Goal: Task Accomplishment & Management: Complete application form

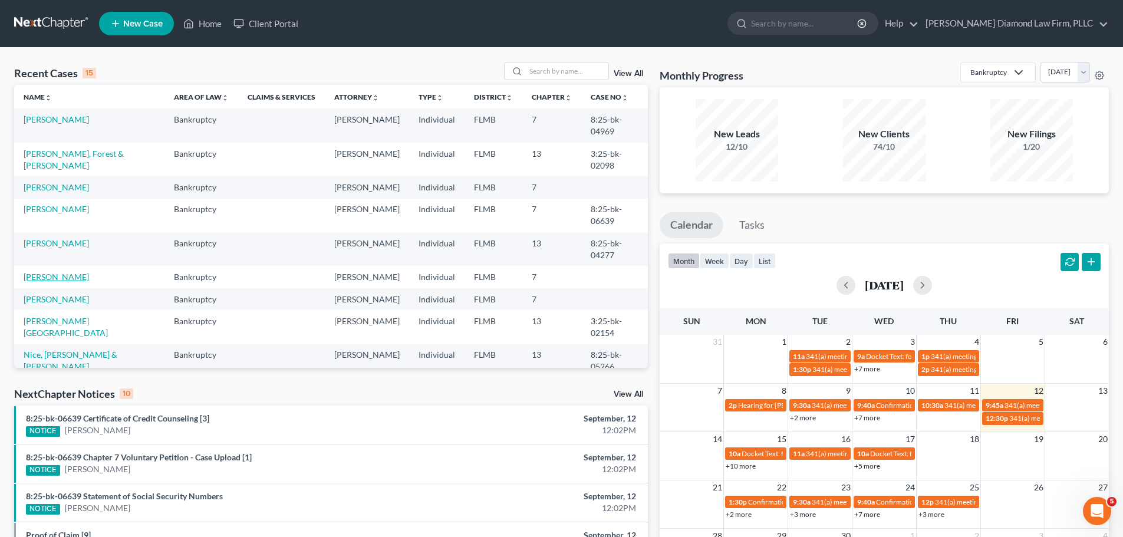
drag, startPoint x: 63, startPoint y: 229, endPoint x: 96, endPoint y: 231, distance: 33.0
click at [63, 272] on link "[PERSON_NAME]" at bounding box center [56, 277] width 65 height 10
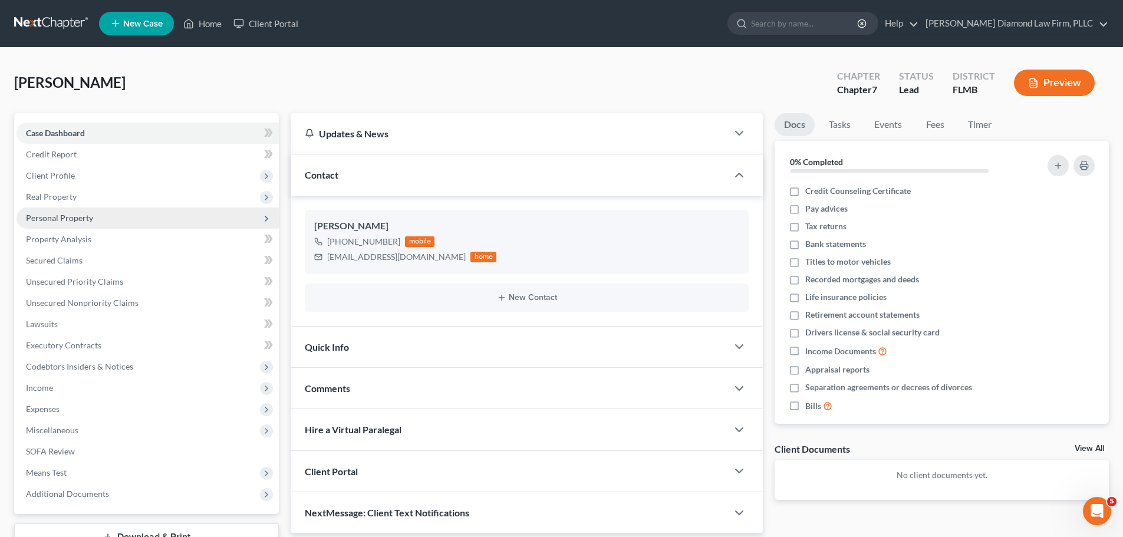
click at [94, 226] on span "Personal Property" at bounding box center [148, 218] width 262 height 21
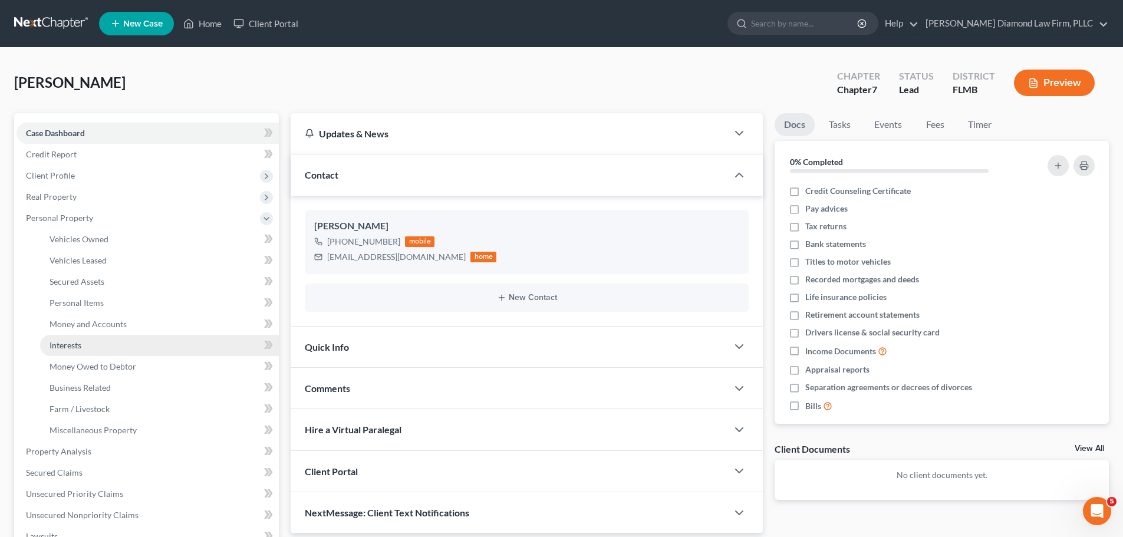
click at [99, 342] on link "Interests" at bounding box center [159, 345] width 239 height 21
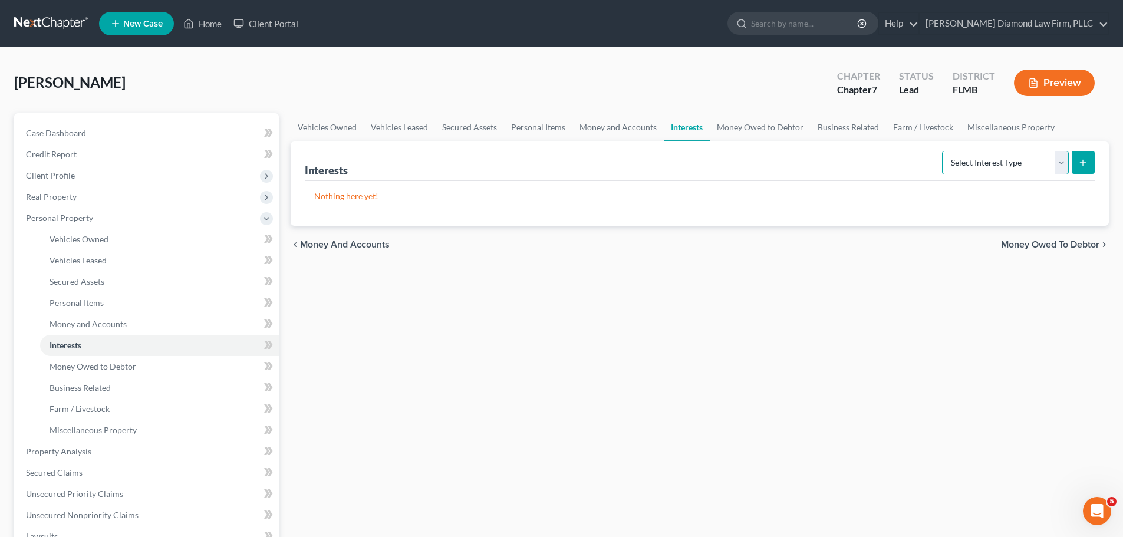
click at [1020, 164] on select "Select Interest Type 401K Annuity Bond Education IRA Government Bond Government…" at bounding box center [1005, 163] width 127 height 24
select select "401k"
click at [944, 151] on select "Select Interest Type 401K Annuity Bond Education IRA Government Bond Government…" at bounding box center [1005, 163] width 127 height 24
click at [1077, 163] on button "submit" at bounding box center [1083, 162] width 23 height 23
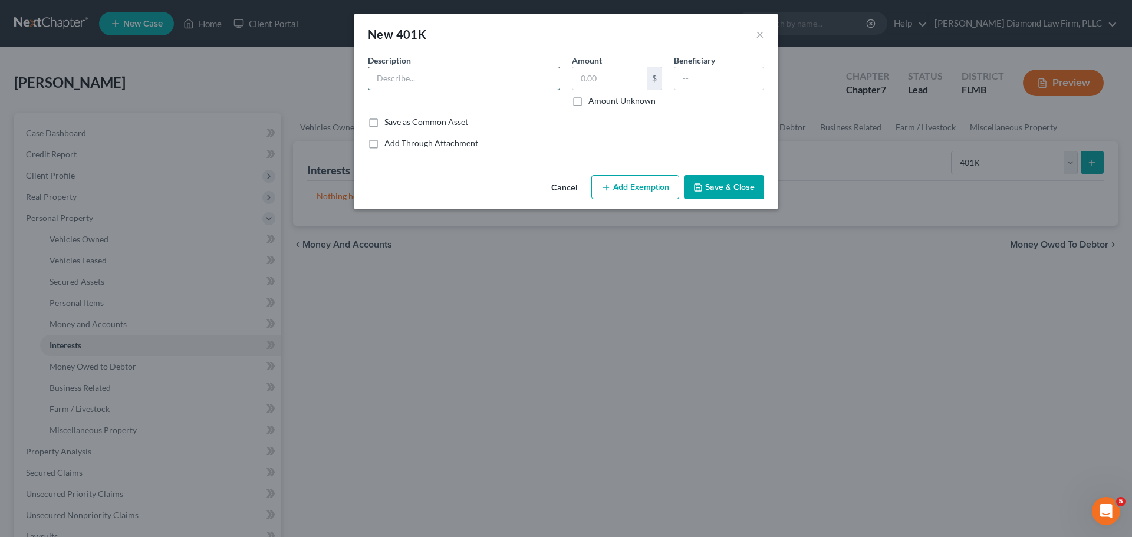
click at [456, 74] on input "text" at bounding box center [464, 78] width 191 height 22
type input "Voya Financial 401K"
type input "39,838.15"
click at [626, 200] on div "Cancel Add Exemption Save & Close" at bounding box center [566, 189] width 425 height 39
click at [631, 193] on button "Add Exemption" at bounding box center [636, 187] width 88 height 25
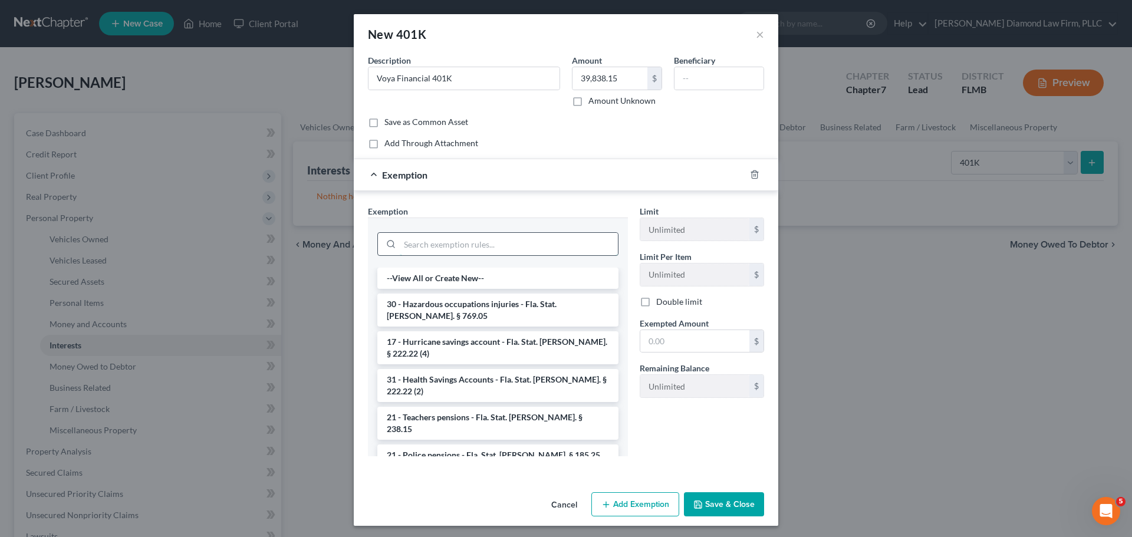
click at [477, 245] on input "search" at bounding box center [509, 244] width 218 height 22
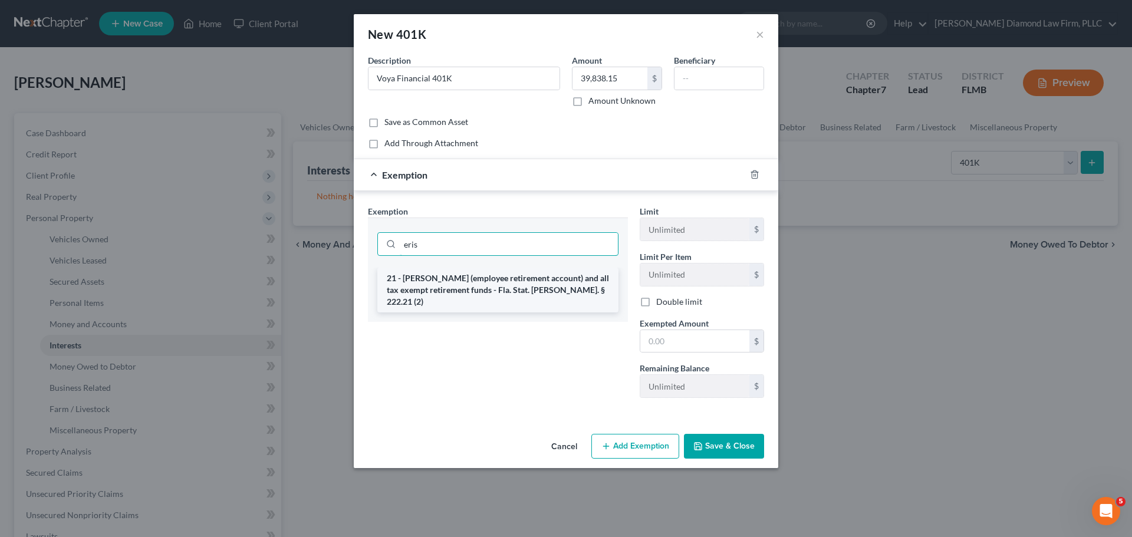
type input "eris"
click at [515, 274] on li "21 - [PERSON_NAME] (employee retirement account) and all tax exempt retirement …" at bounding box center [497, 290] width 241 height 45
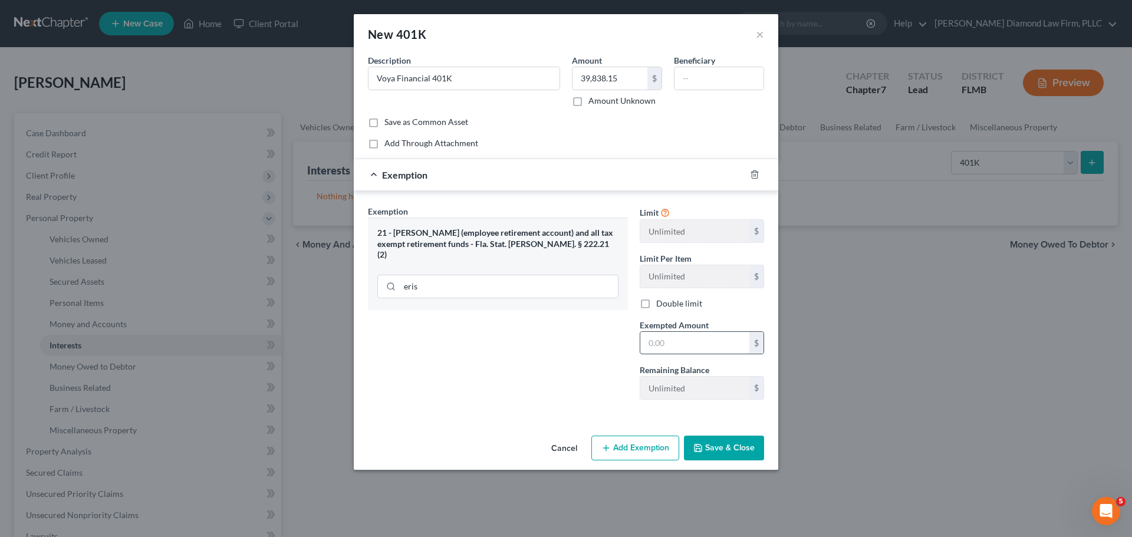
click at [688, 347] on input "text" at bounding box center [694, 343] width 109 height 22
type input "39,838.15"
click at [738, 452] on button "Save & Close" at bounding box center [724, 448] width 80 height 25
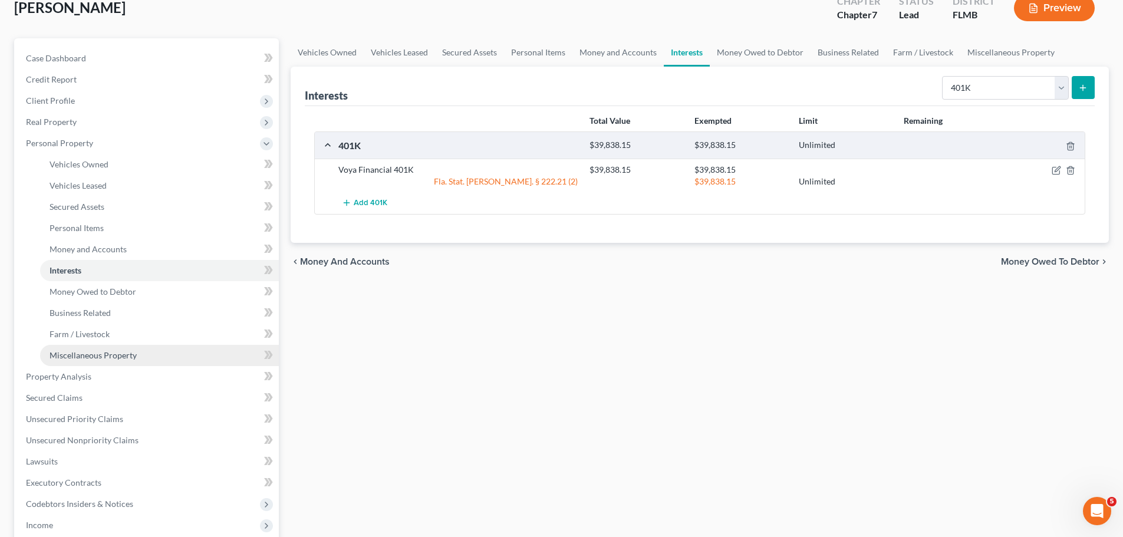
scroll to position [177, 0]
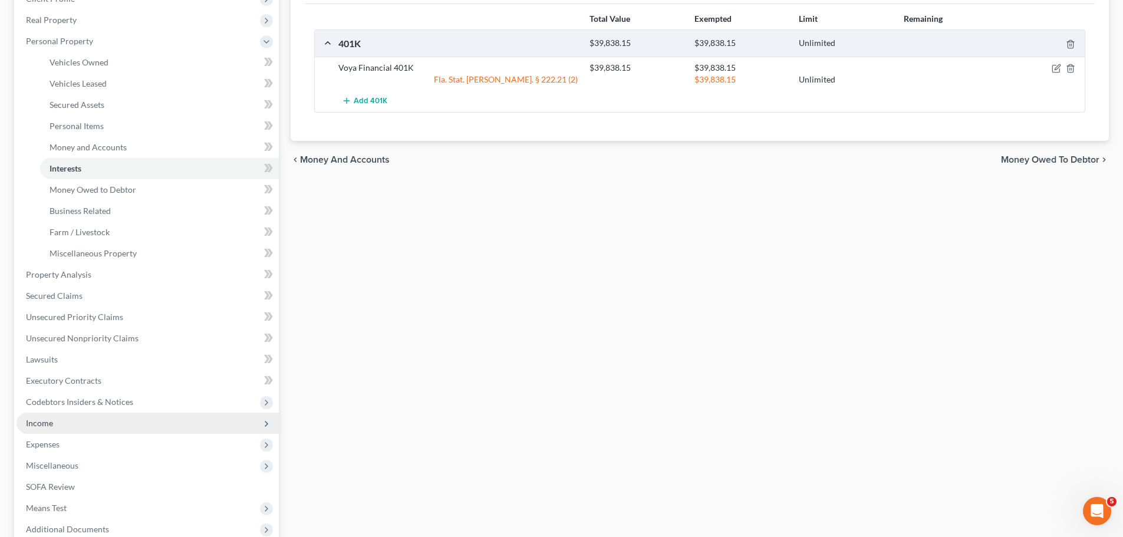
click at [73, 428] on span "Income" at bounding box center [148, 423] width 262 height 21
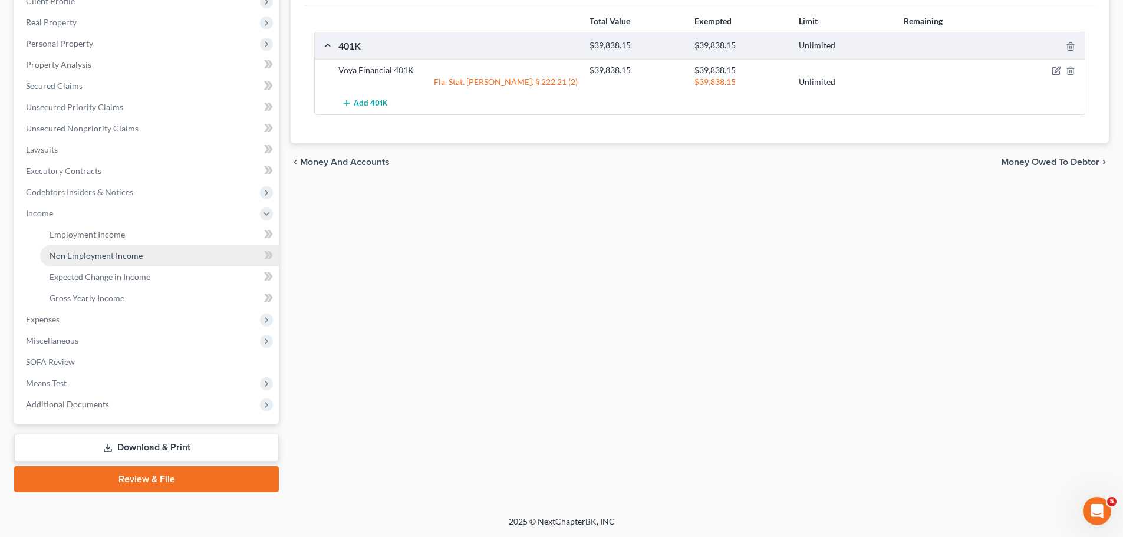
click at [105, 257] on span "Non Employment Income" at bounding box center [96, 256] width 93 height 10
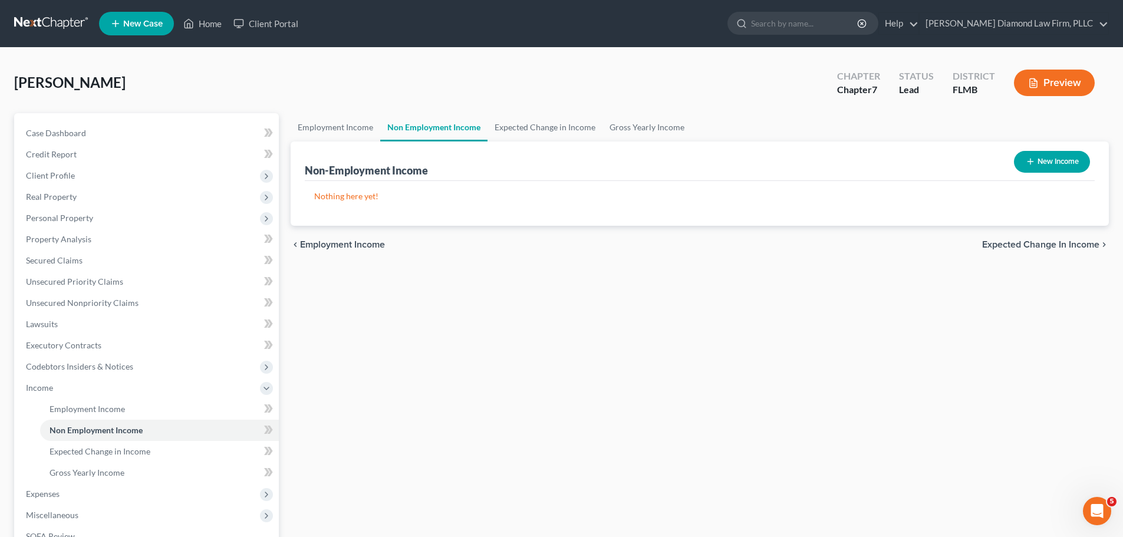
click at [1034, 169] on button "New Income" at bounding box center [1052, 162] width 76 height 22
select select "0"
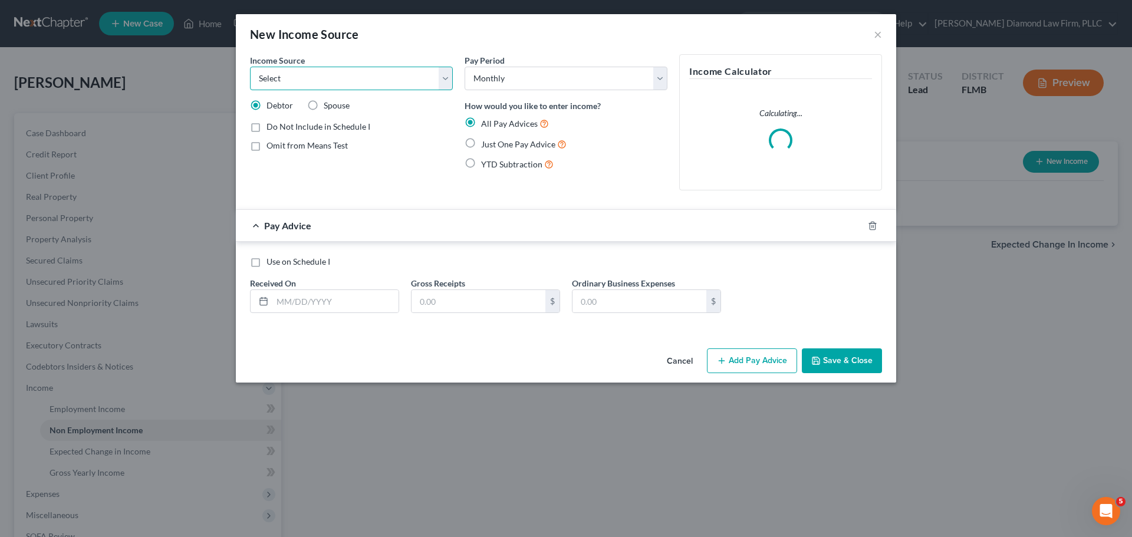
click at [328, 77] on select "Select Unemployment Disability (from employer) Pension Retirement Social Securi…" at bounding box center [351, 79] width 203 height 24
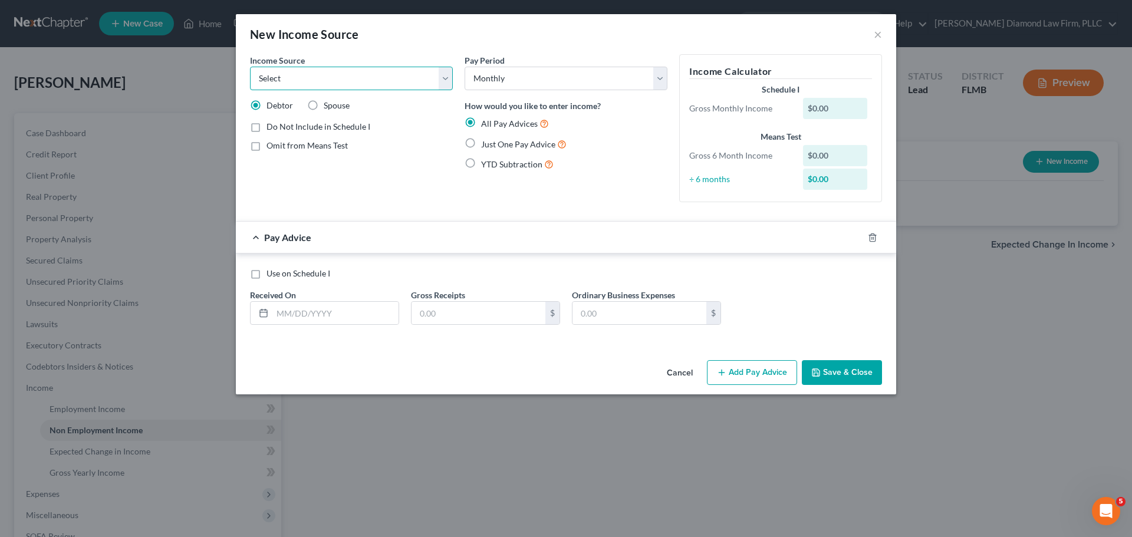
select select "10"
click at [250, 67] on select "Select Unemployment Disability (from employer) Pension Retirement Social Securi…" at bounding box center [351, 79] width 203 height 24
click at [318, 165] on span "Add Business information to Schedule I" at bounding box center [338, 167] width 143 height 10
click at [279, 165] on input "Add Business information to Schedule I" at bounding box center [275, 165] width 8 height 8
checkbox input "true"
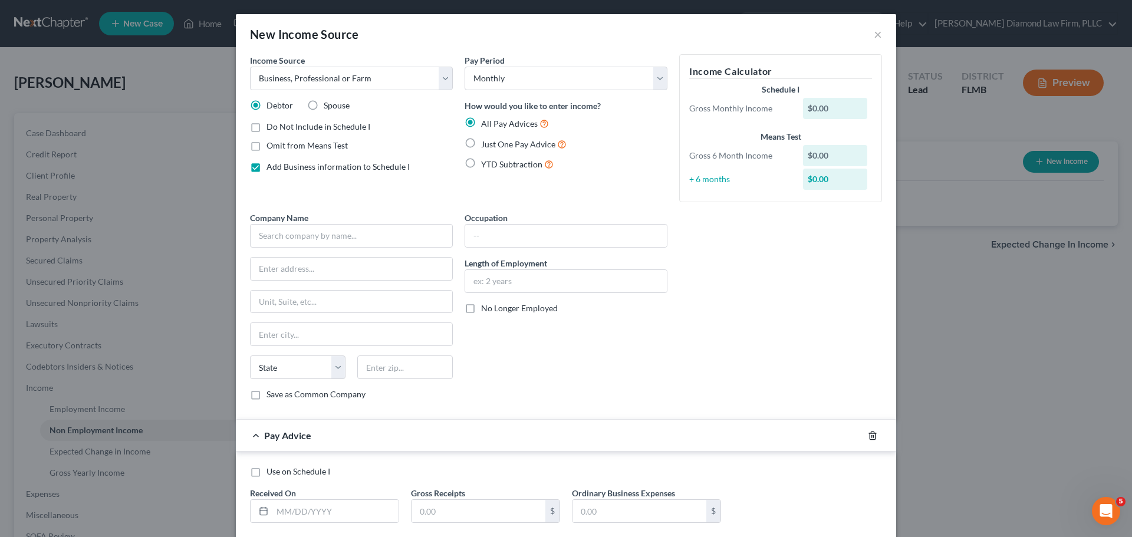
click at [870, 433] on icon "button" at bounding box center [872, 436] width 5 height 8
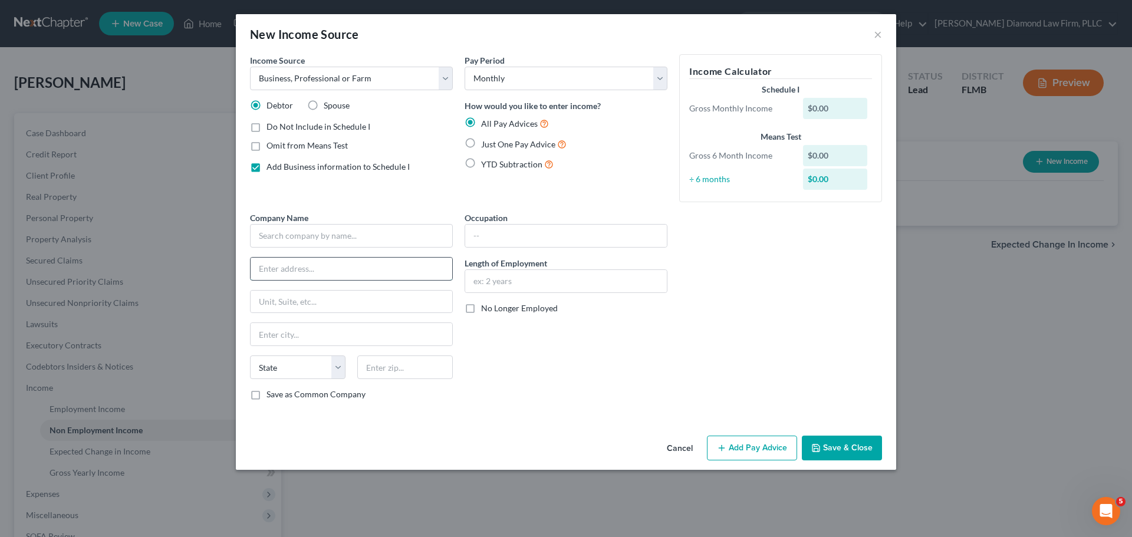
click at [367, 270] on input "text" at bounding box center [352, 269] width 202 height 22
paste input "[GEOGRAPHIC_DATA]"
type input "[GEOGRAPHIC_DATA]"
drag, startPoint x: 317, startPoint y: 327, endPoint x: 313, endPoint y: 340, distance: 13.4
click at [317, 327] on input "text" at bounding box center [352, 334] width 202 height 22
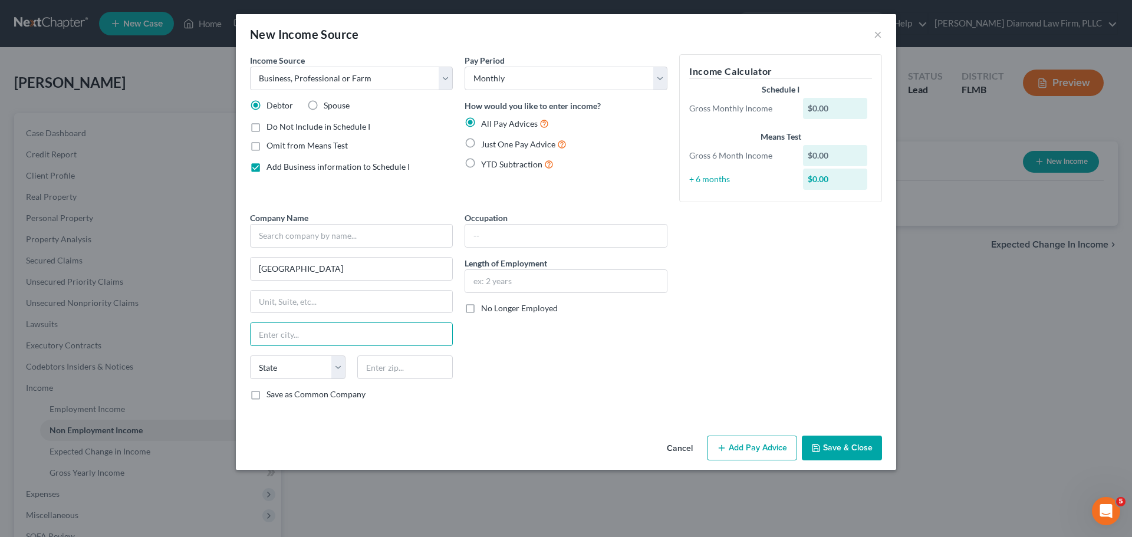
paste input "[GEOGRAPHIC_DATA]"
type input "[GEOGRAPHIC_DATA]"
click at [307, 376] on select "State [US_STATE] AK AR AZ CA CO CT DE DC [GEOGRAPHIC_DATA] [GEOGRAPHIC_DATA] GU…" at bounding box center [298, 368] width 96 height 24
select select "4"
click at [250, 356] on select "State [US_STATE] AK AR AZ CA CO CT DE DC [GEOGRAPHIC_DATA] [GEOGRAPHIC_DATA] GU…" at bounding box center [298, 368] width 96 height 24
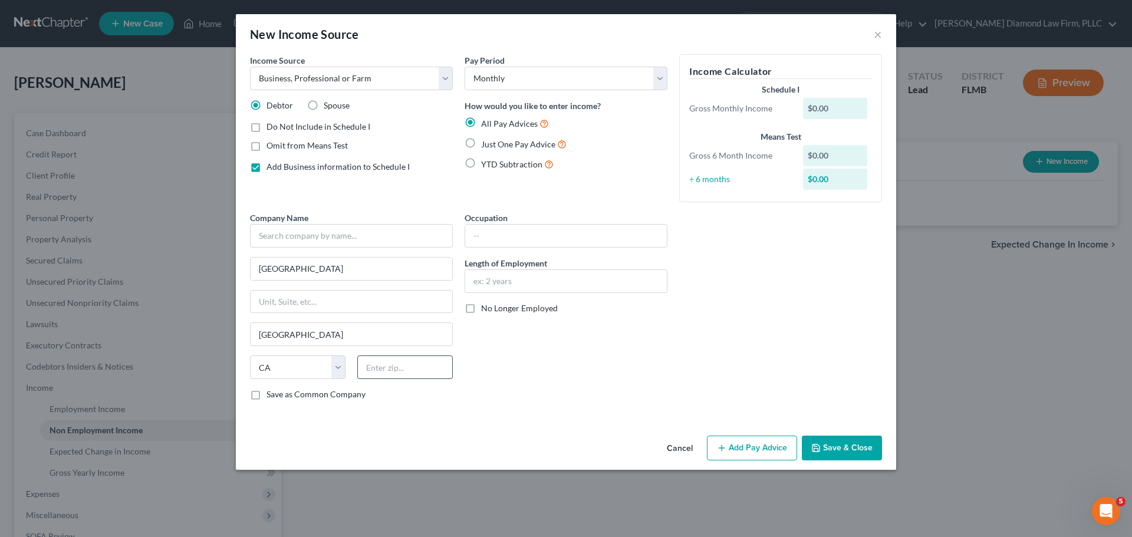
click at [387, 356] on div "Company Name * [GEOGRAPHIC_DATA] [GEOGRAPHIC_DATA] [US_STATE] AK AR AZ CA CO [G…" at bounding box center [351, 311] width 215 height 198
click at [392, 363] on input "text" at bounding box center [405, 368] width 96 height 24
type input "94158"
click at [344, 229] on input "text" at bounding box center [351, 236] width 203 height 24
type input "Uber"
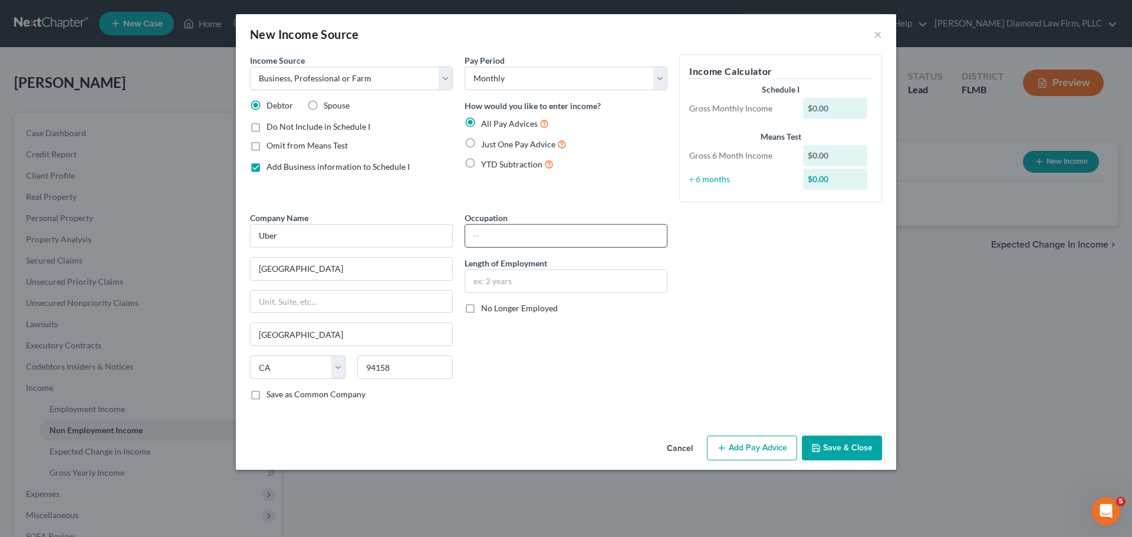
click at [552, 245] on input "text" at bounding box center [566, 236] width 202 height 22
type input "Uber driver"
click at [854, 448] on button "Save & Close" at bounding box center [842, 448] width 80 height 25
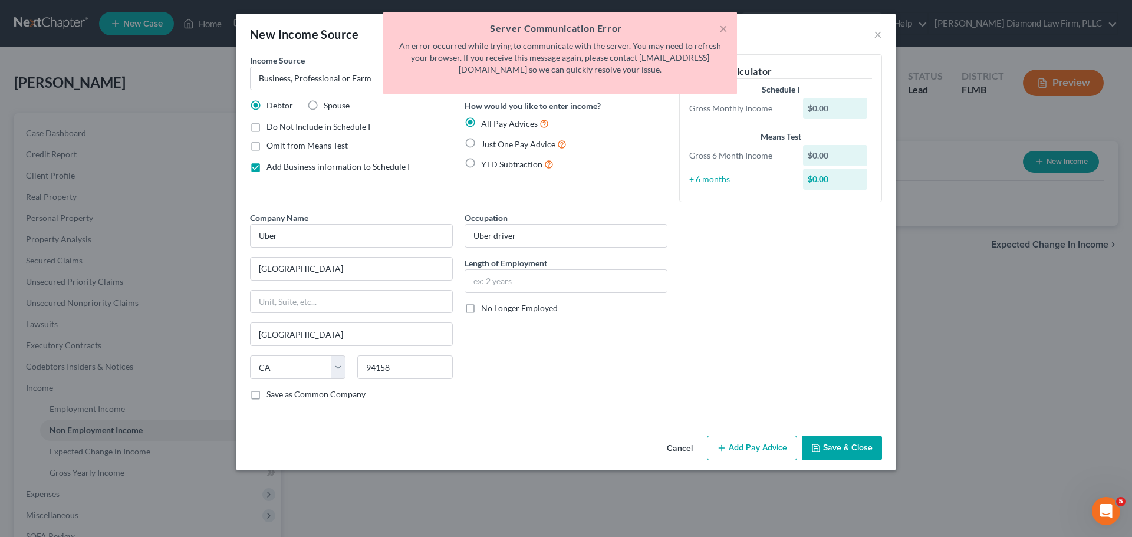
click at [854, 448] on button "Save & Close" at bounding box center [842, 448] width 80 height 25
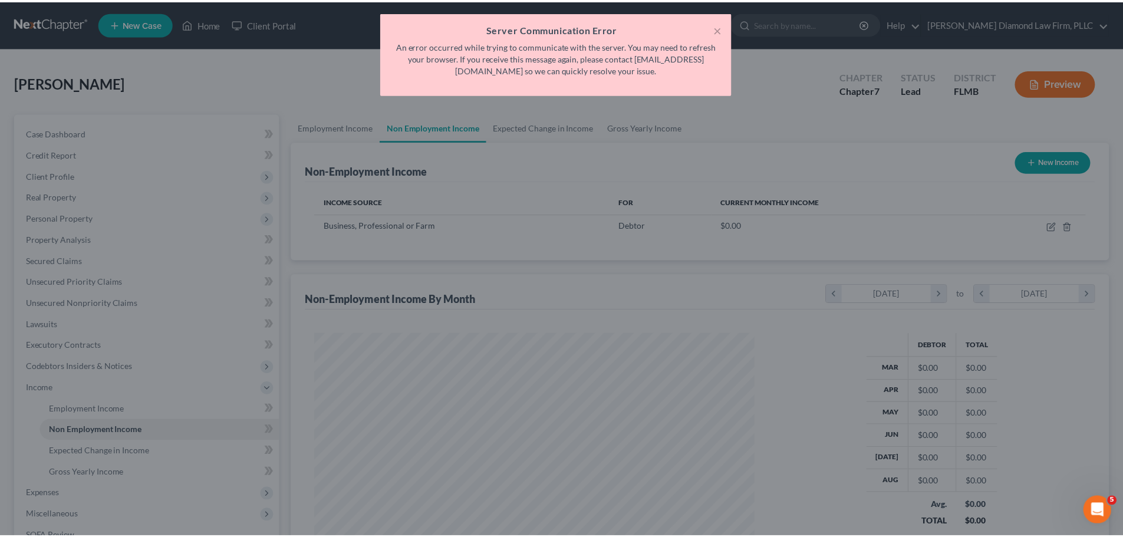
scroll to position [220, 464]
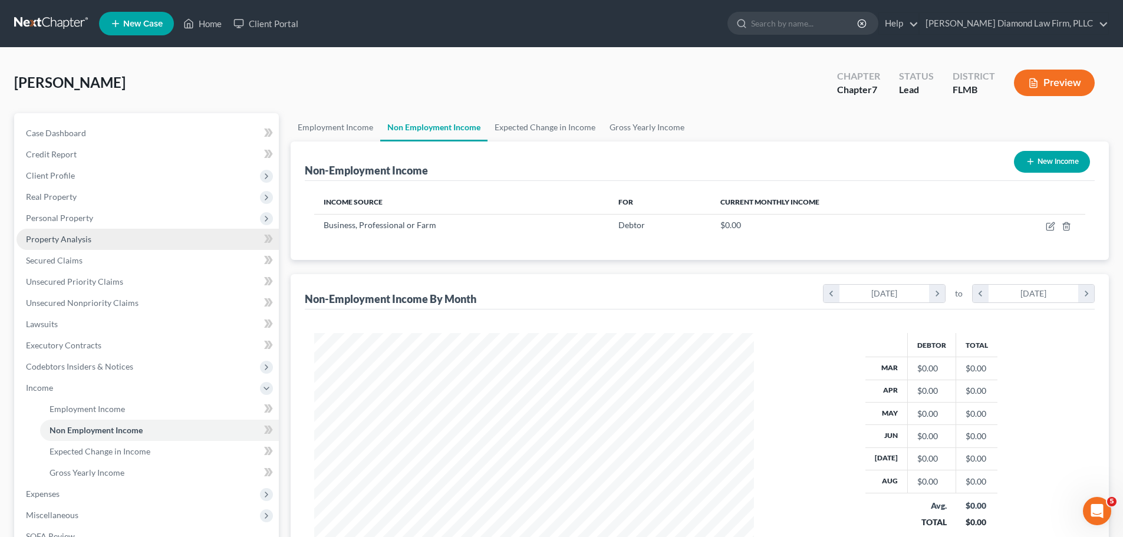
click at [63, 244] on link "Property Analysis" at bounding box center [148, 239] width 262 height 21
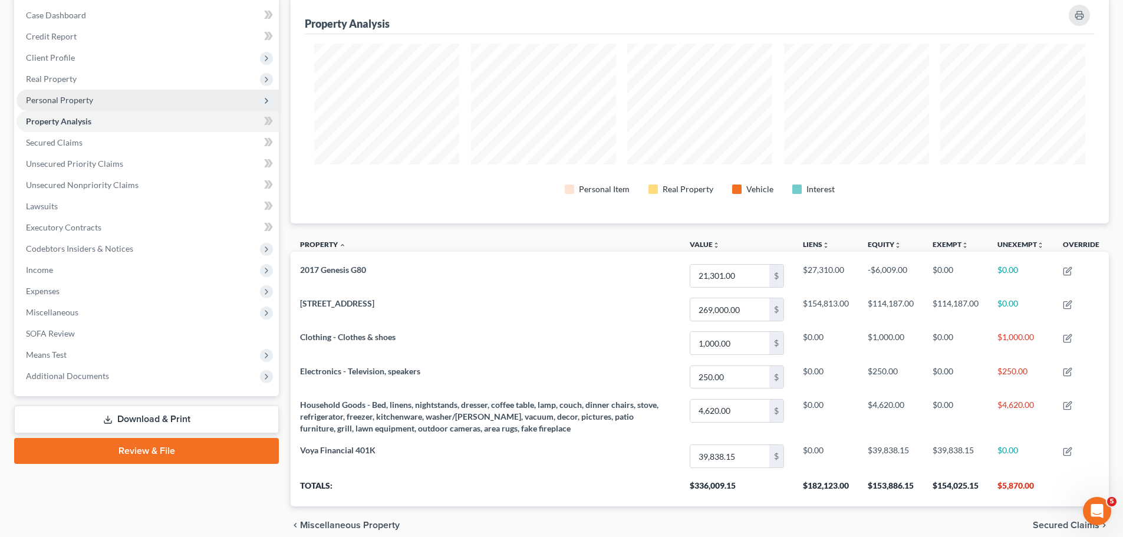
click at [87, 104] on span "Personal Property" at bounding box center [59, 100] width 67 height 10
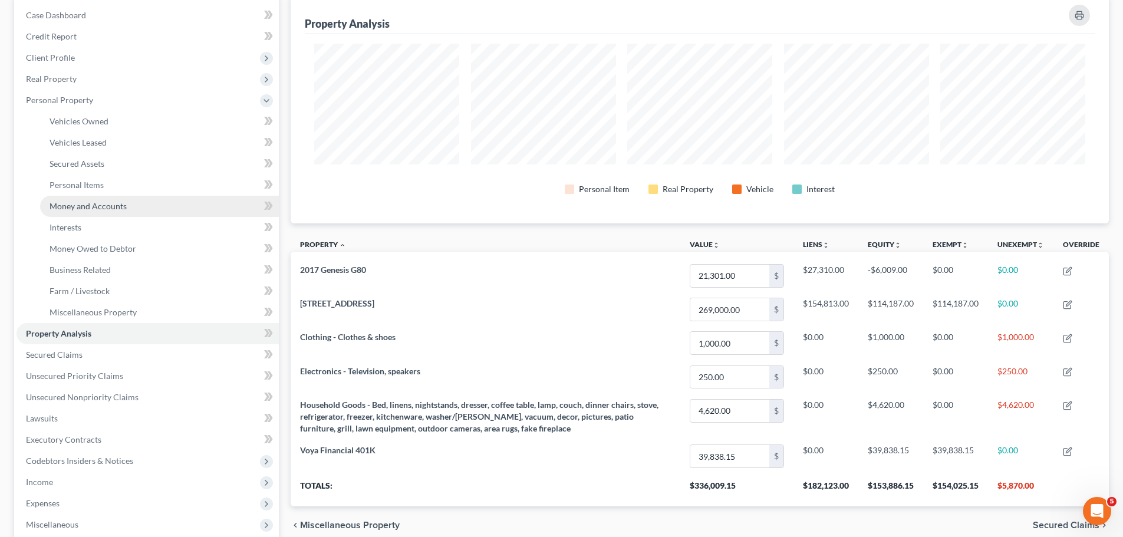
click at [81, 203] on span "Money and Accounts" at bounding box center [88, 206] width 77 height 10
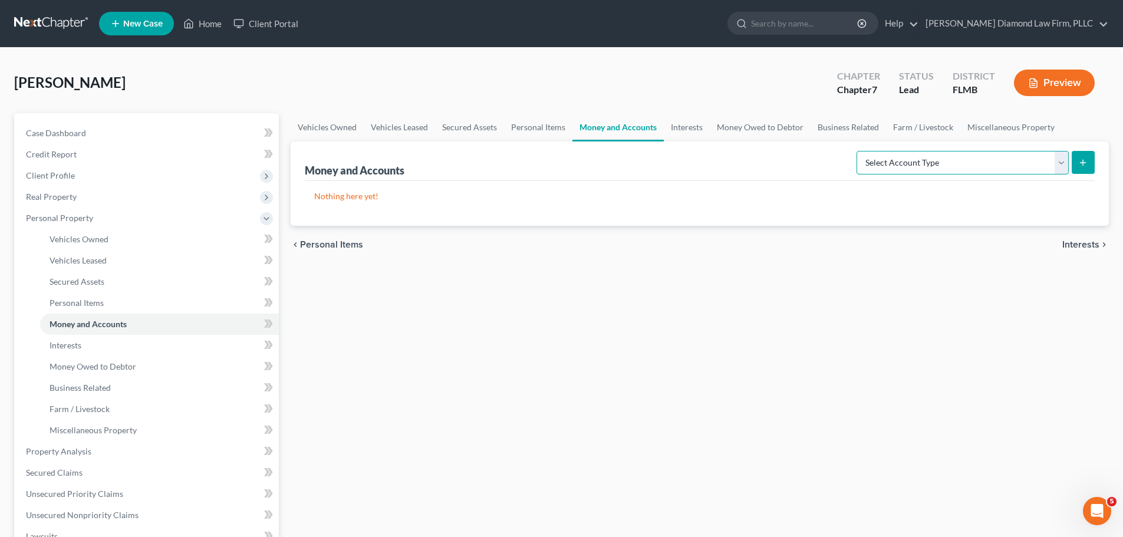
click at [954, 167] on select "Select Account Type Brokerage Cash on Hand Certificates of Deposit Checking Acc…" at bounding box center [963, 163] width 212 height 24
select select "checking"
click at [859, 151] on select "Select Account Type Brokerage Cash on Hand Certificates of Deposit Checking Acc…" at bounding box center [963, 163] width 212 height 24
click at [1085, 165] on icon "submit" at bounding box center [1083, 162] width 9 height 9
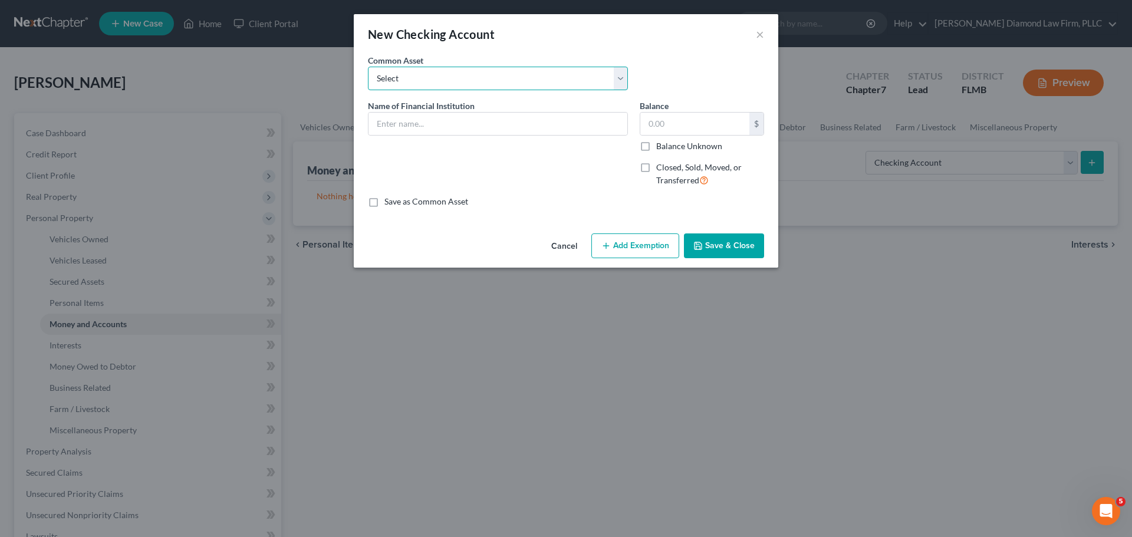
click at [447, 73] on select "Select Chase Bank Achieva Truist Regions Truist Navy Federal CU Bank of America…" at bounding box center [498, 79] width 260 height 24
click at [447, 76] on select "Select Chase Bank Achieva Truist Regions Truist Navy Federal CU Bank of America…" at bounding box center [498, 79] width 260 height 24
click at [442, 121] on input "text" at bounding box center [498, 124] width 259 height 22
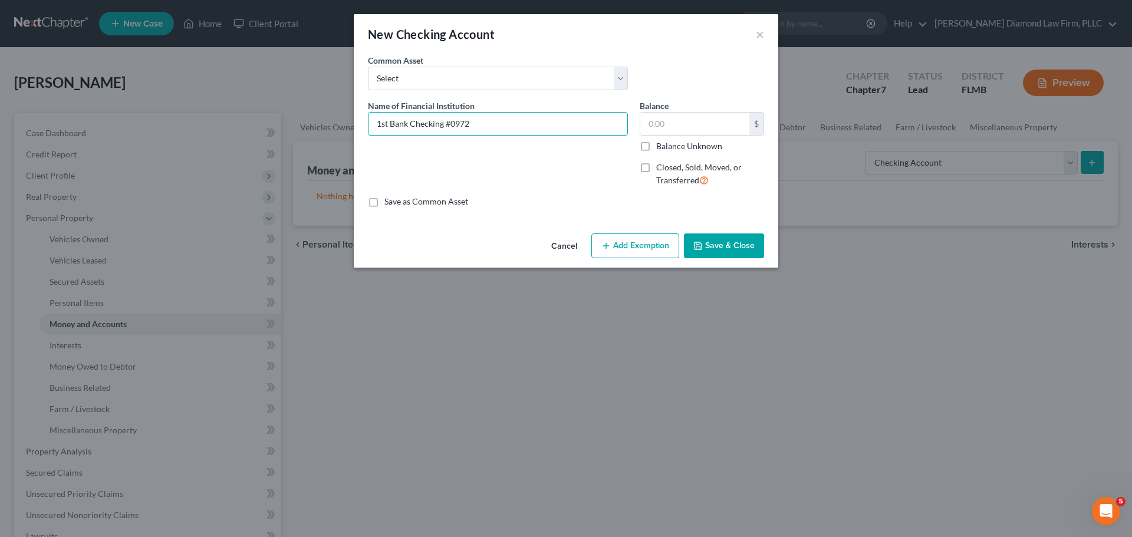
type input "1st Bank Checking #0972"
click at [670, 133] on input "text" at bounding box center [694, 124] width 109 height 22
type input "1,162.11"
click at [722, 250] on button "Save & Close" at bounding box center [724, 246] width 80 height 25
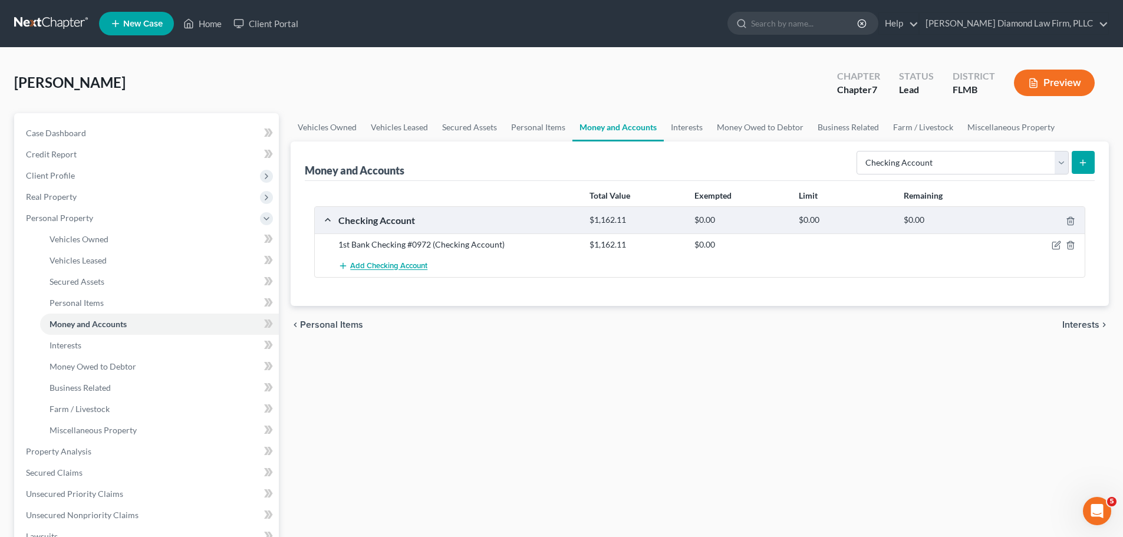
click at [387, 268] on span "Add Checking Account" at bounding box center [388, 266] width 77 height 9
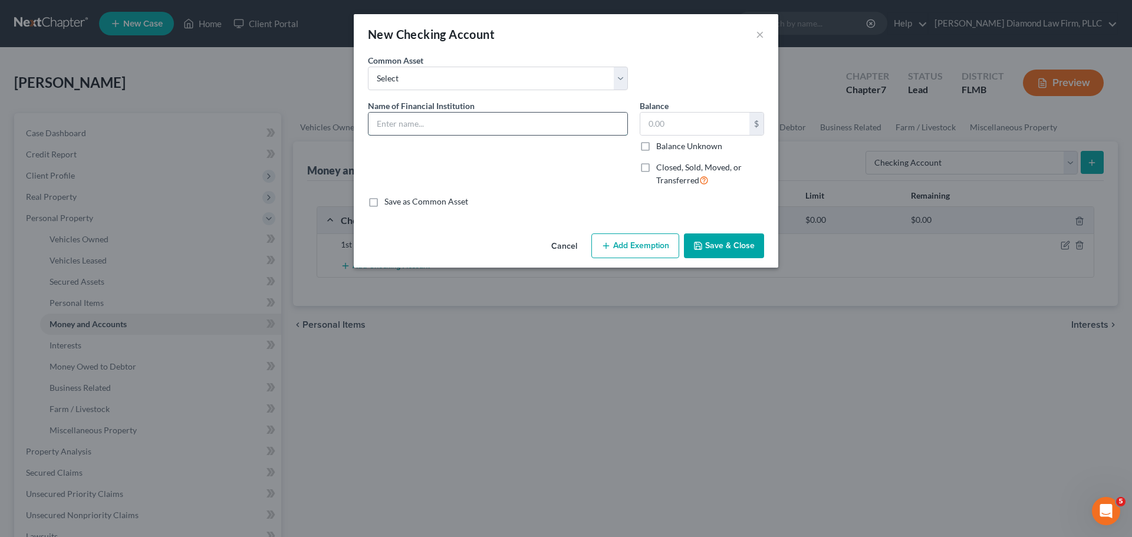
click at [427, 126] on input "text" at bounding box center [498, 124] width 259 height 22
type input "1st Bank Checking #0956"
type input "938.15"
click at [740, 251] on button "Save & Close" at bounding box center [724, 246] width 80 height 25
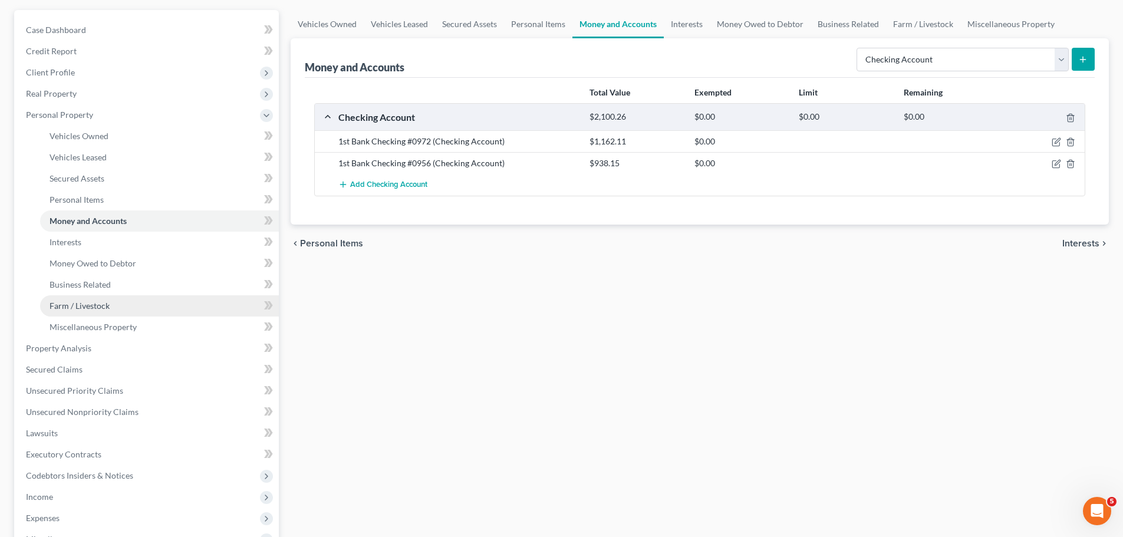
scroll to position [118, 0]
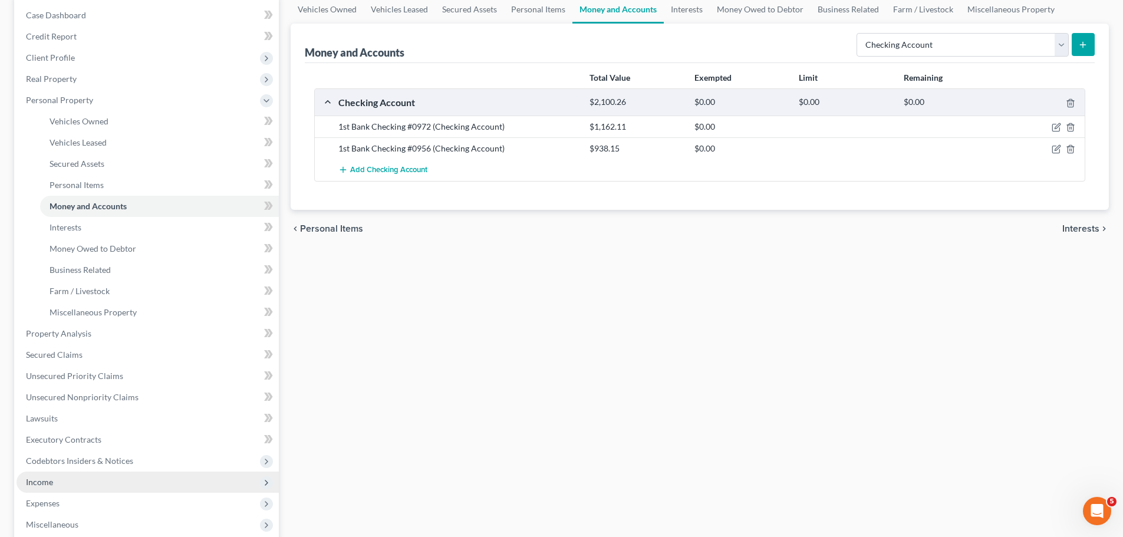
click at [83, 474] on span "Income" at bounding box center [148, 482] width 262 height 21
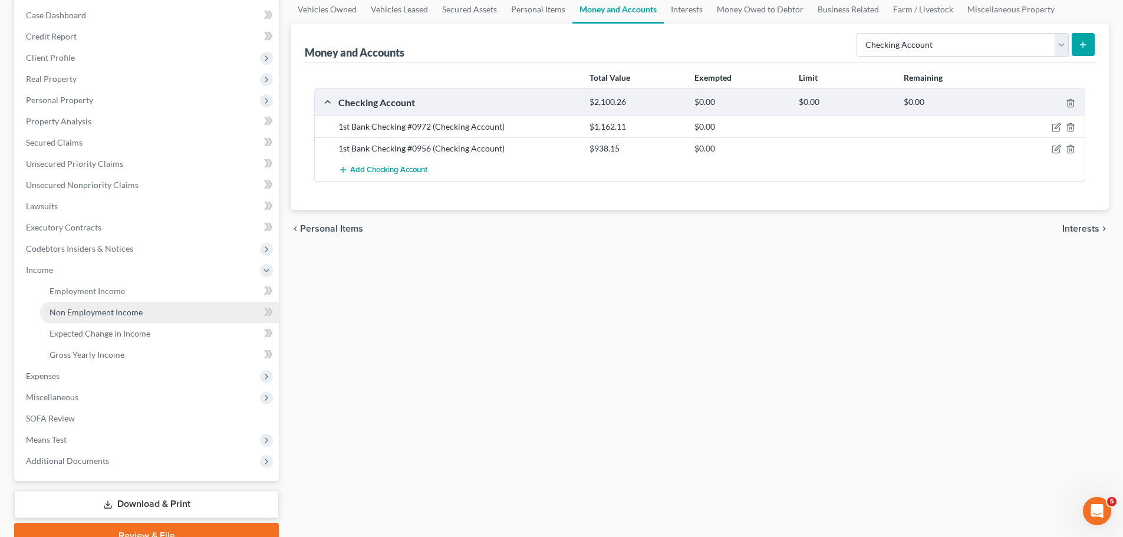
click at [75, 317] on span "Non Employment Income" at bounding box center [96, 312] width 93 height 10
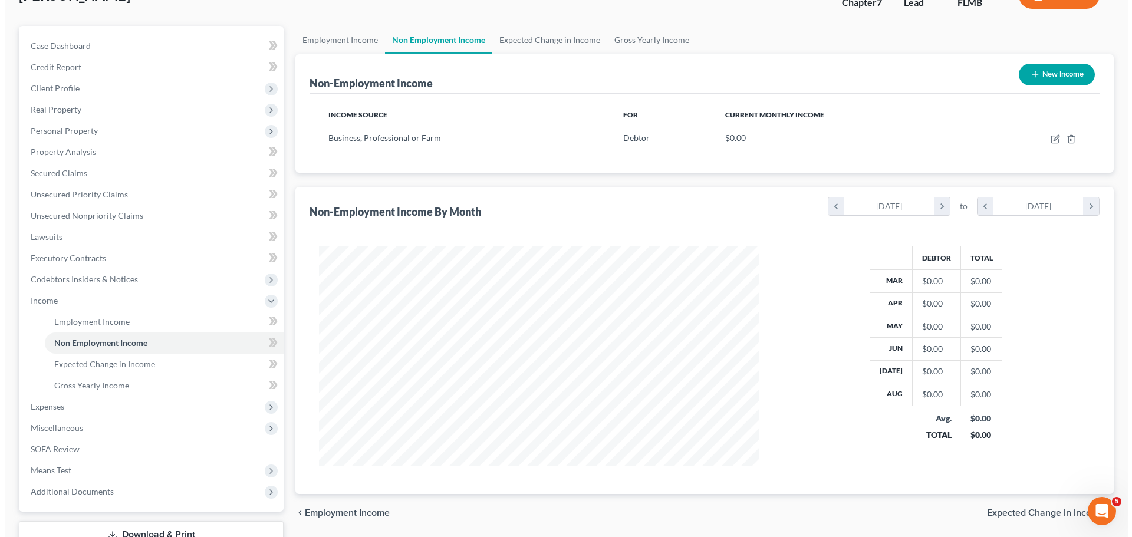
scroll to position [118, 0]
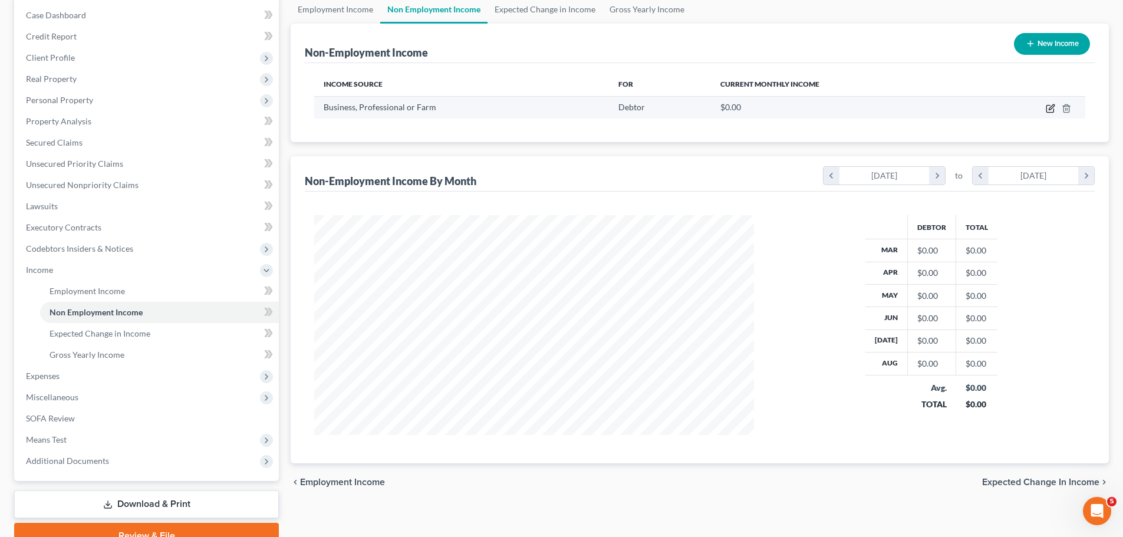
click at [1052, 109] on icon "button" at bounding box center [1051, 106] width 5 height 5
select select "10"
select select "0"
select select "4"
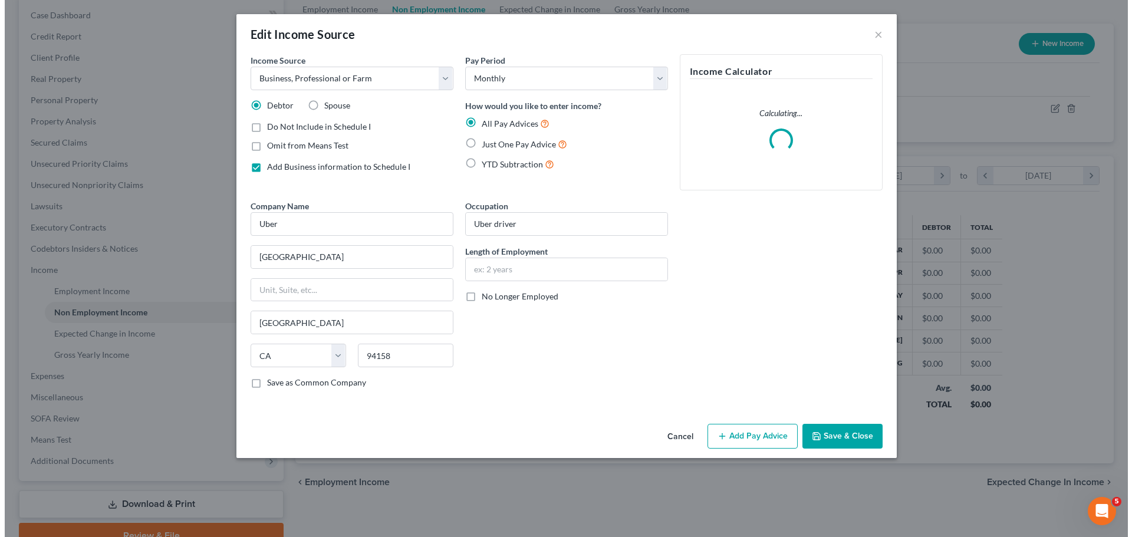
scroll to position [222, 468]
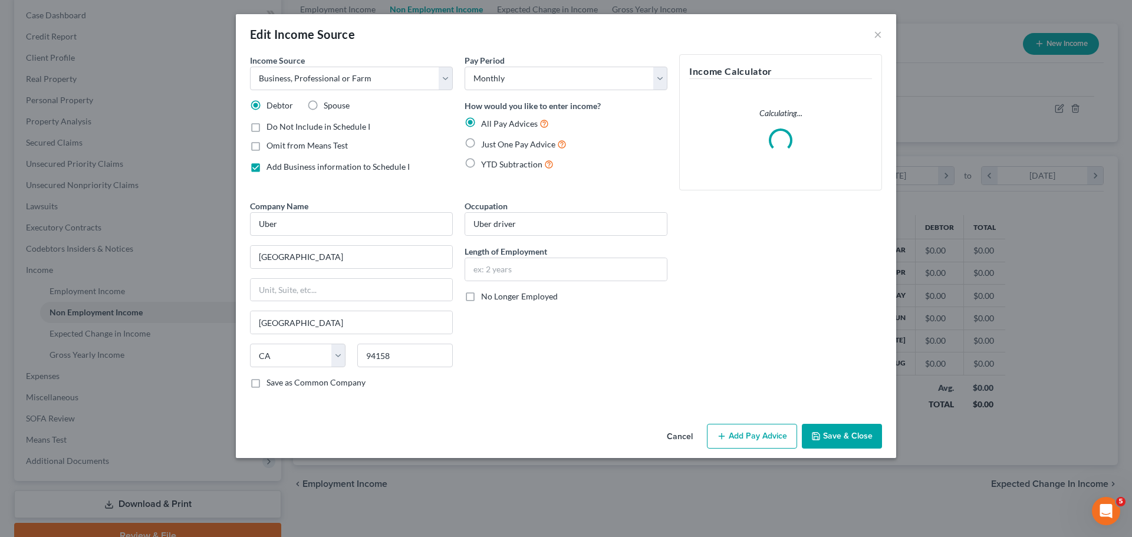
drag, startPoint x: 742, startPoint y: 433, endPoint x: 575, endPoint y: 380, distance: 175.1
click at [742, 434] on button "Add Pay Advice" at bounding box center [752, 436] width 90 height 25
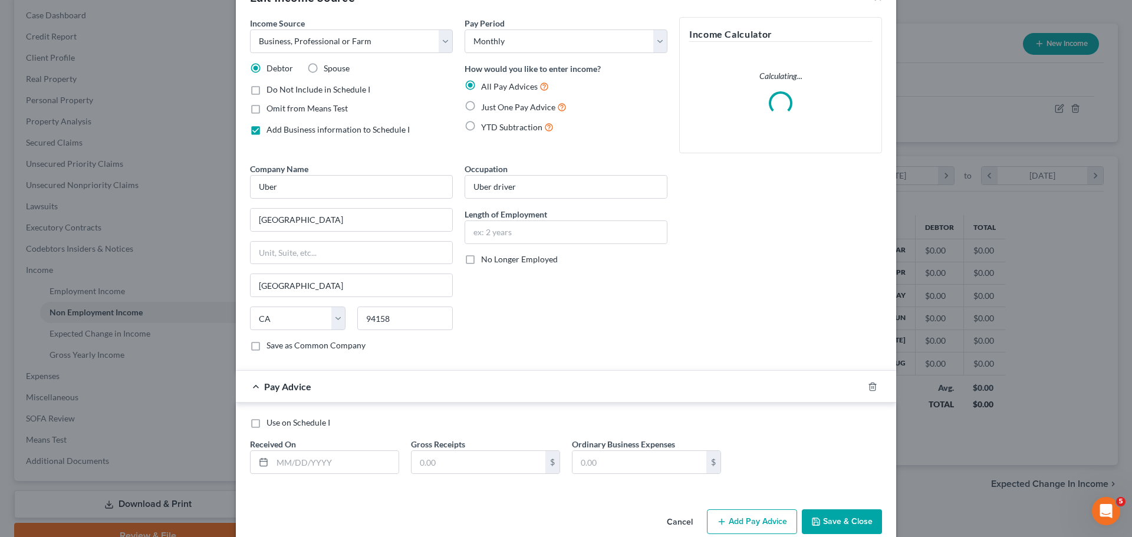
scroll to position [58, 0]
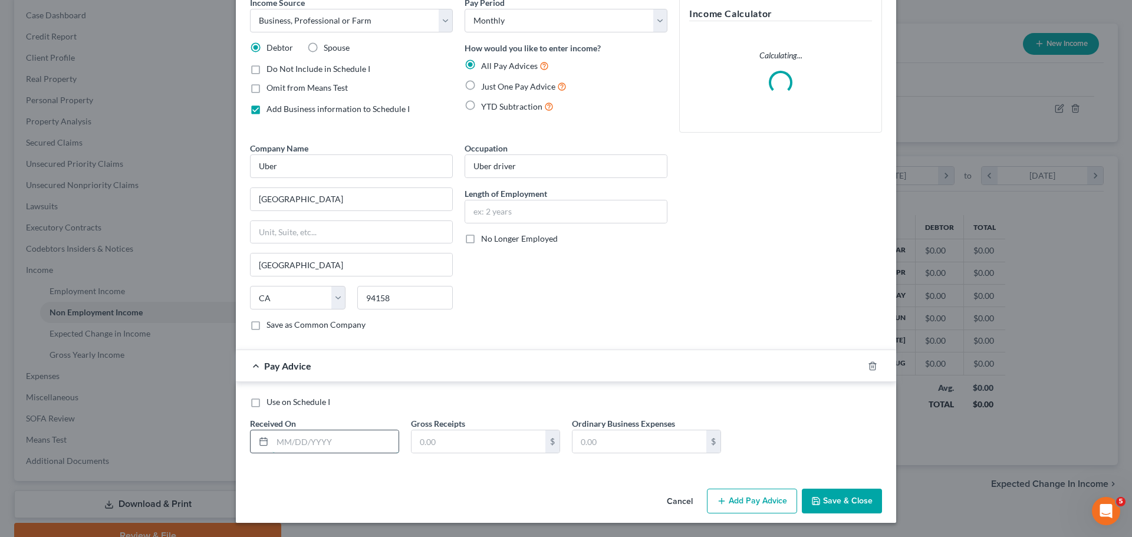
click at [330, 437] on input "text" at bounding box center [335, 442] width 126 height 22
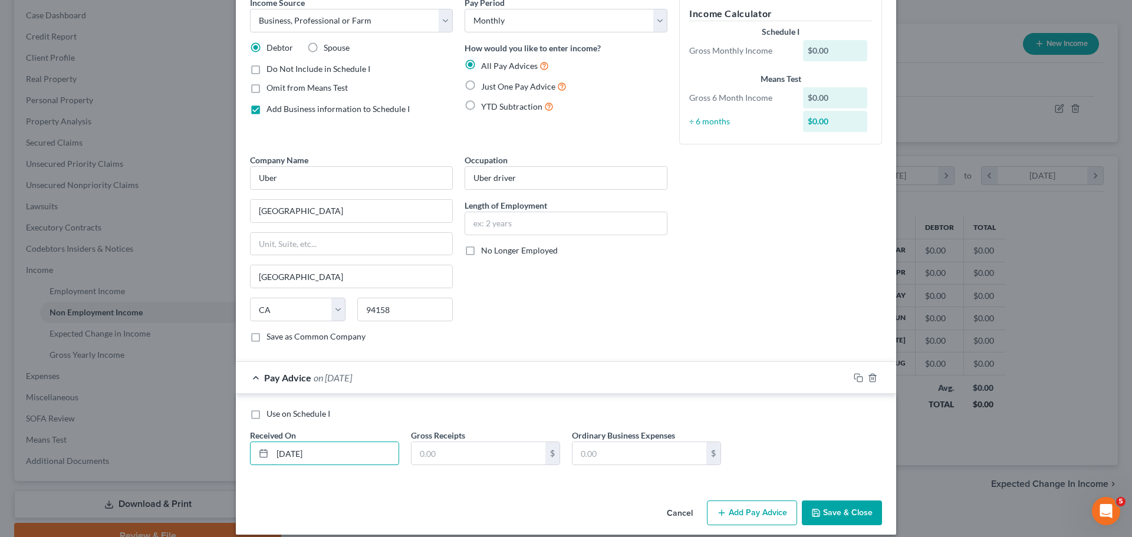
type input "[DATE]"
type input "261.02"
click at [855, 379] on icon "button" at bounding box center [858, 377] width 9 height 9
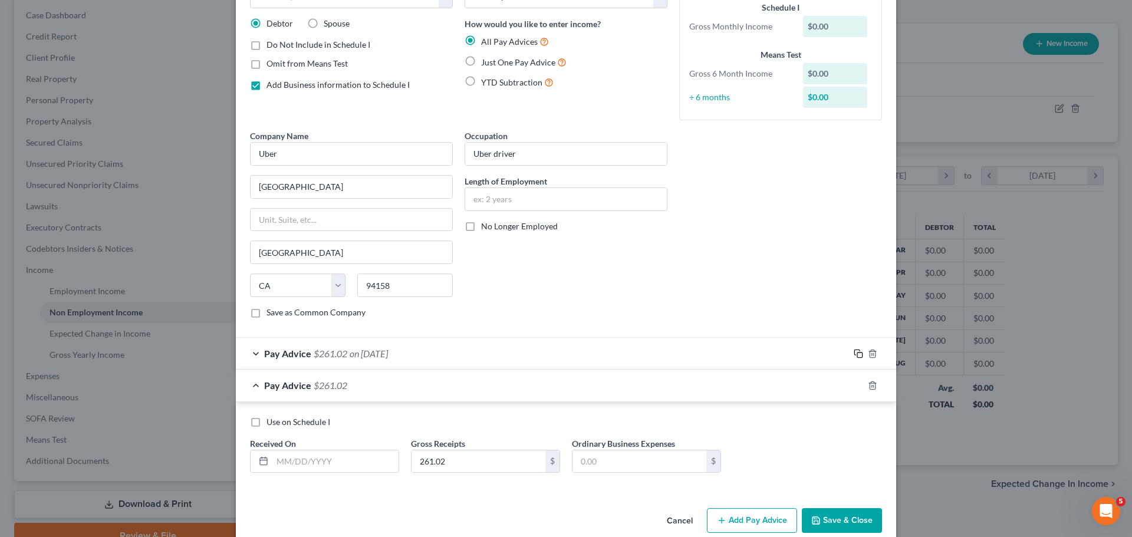
scroll to position [101, 0]
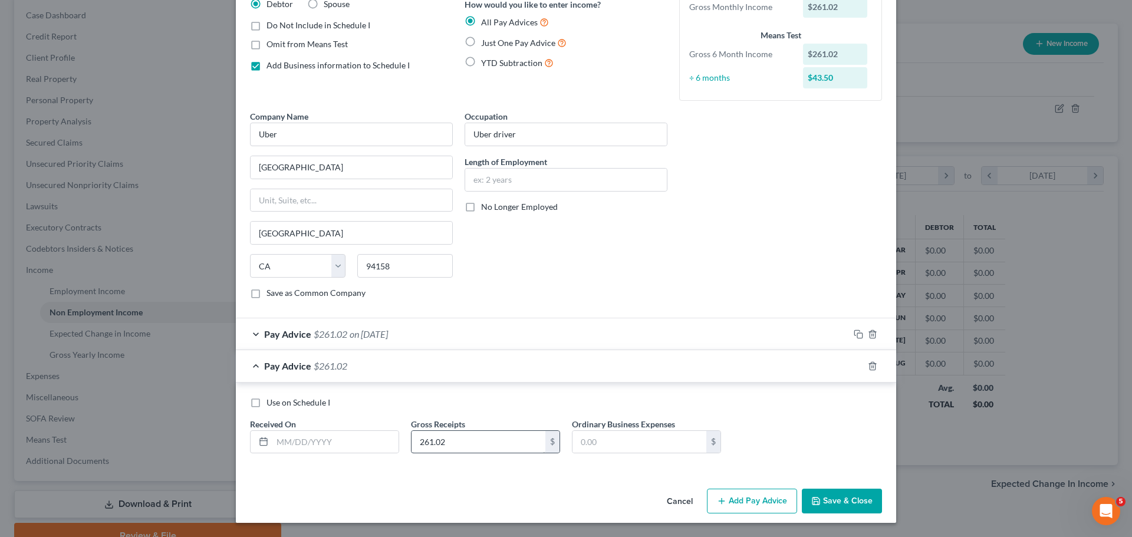
click at [476, 433] on div "Gross Receipts 261.02 $" at bounding box center [485, 436] width 161 height 36
click at [476, 439] on input "261.02" at bounding box center [479, 442] width 134 height 22
type input "3"
click at [384, 335] on span "on [DATE]" at bounding box center [369, 333] width 38 height 11
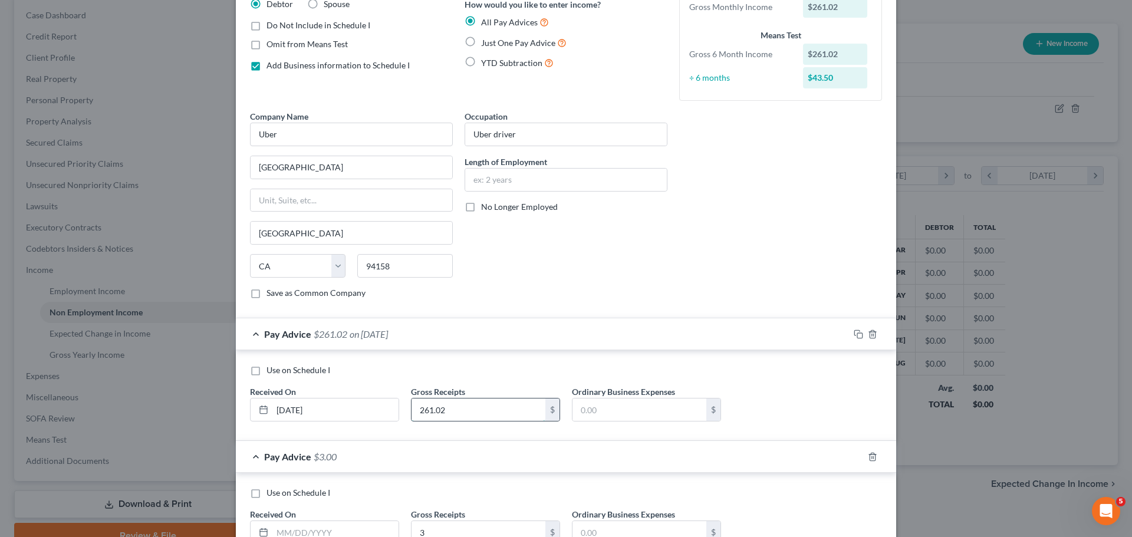
click at [466, 408] on input "261.02" at bounding box center [479, 410] width 134 height 22
type input "380.53"
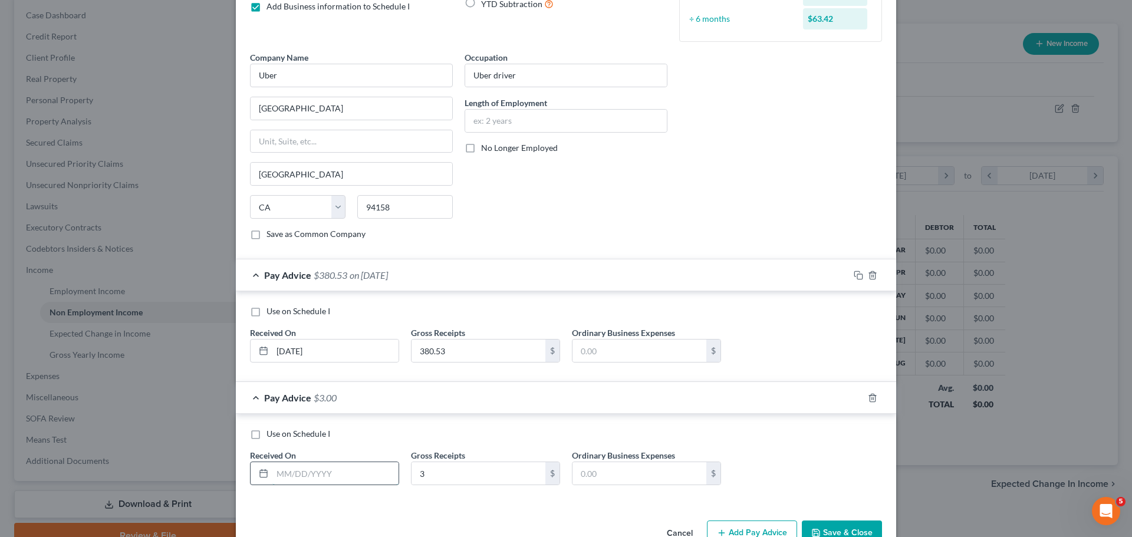
click at [312, 475] on input "text" at bounding box center [335, 473] width 126 height 22
type input "[DATE]"
type input "590.71"
click at [350, 278] on span "on [DATE]" at bounding box center [369, 275] width 38 height 11
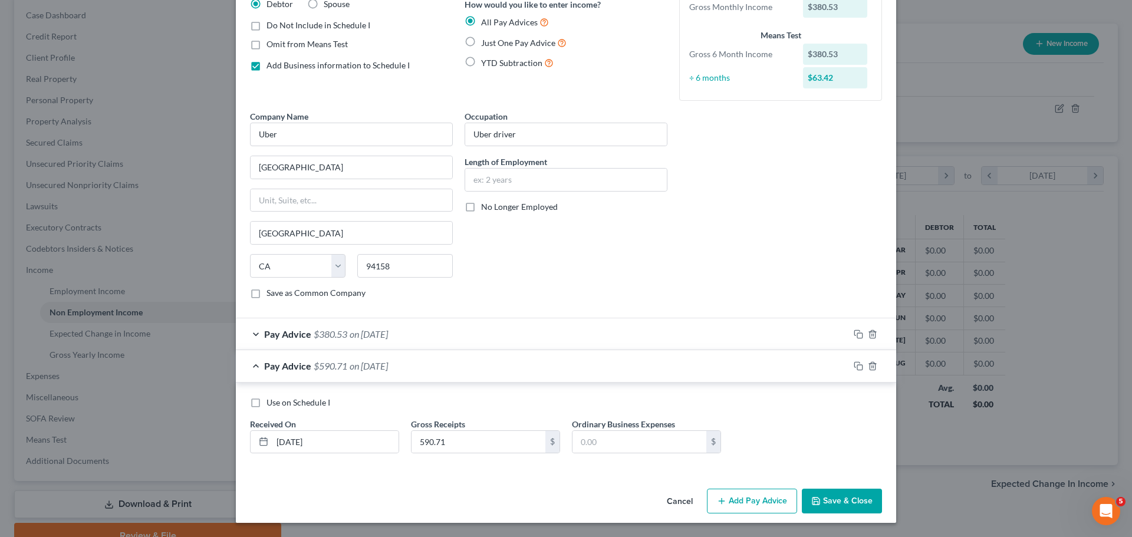
click at [321, 367] on span "$590.71" at bounding box center [331, 365] width 34 height 11
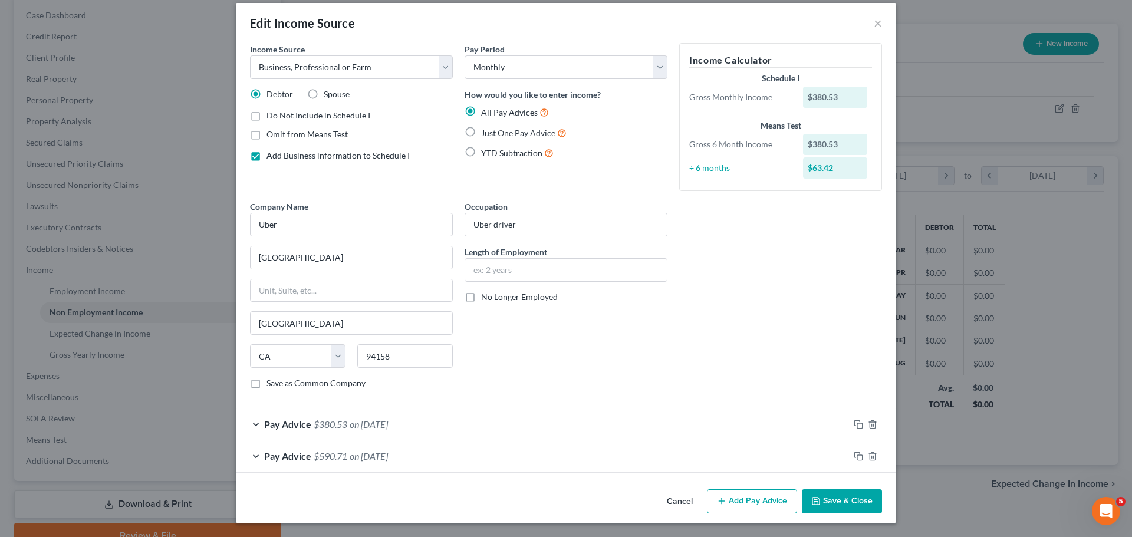
scroll to position [11, 0]
click at [736, 491] on button "Add Pay Advice" at bounding box center [752, 501] width 90 height 25
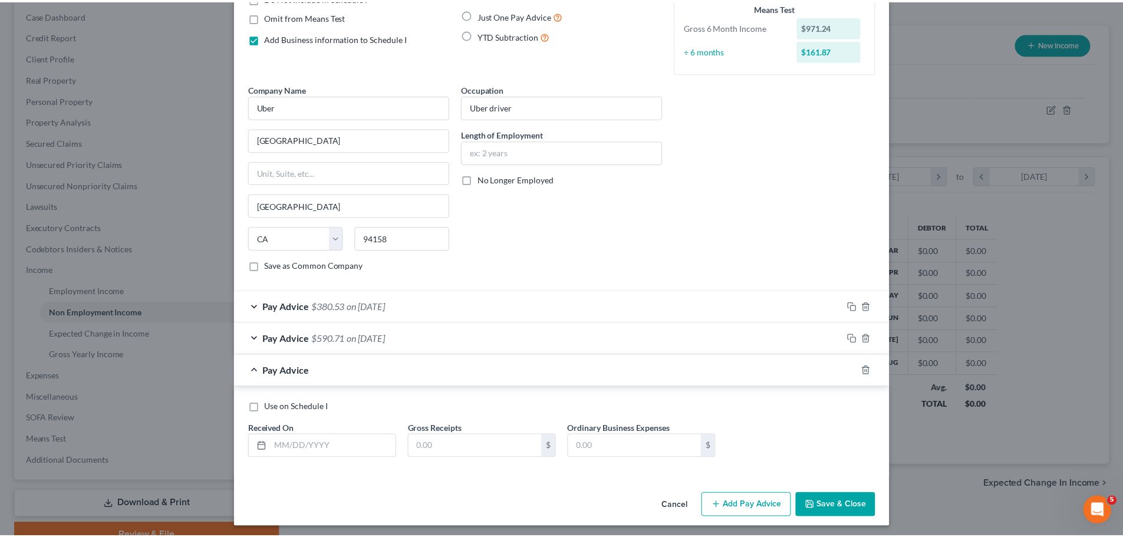
scroll to position [133, 0]
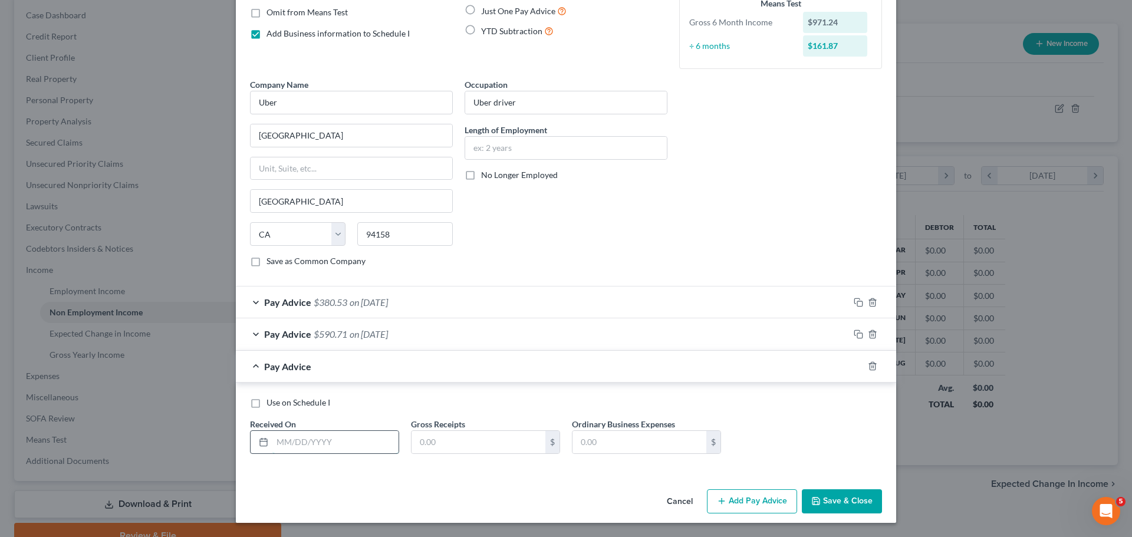
click at [332, 443] on input "text" at bounding box center [335, 442] width 126 height 22
click at [446, 442] on input "text" at bounding box center [479, 442] width 134 height 22
type input "115.9"
click at [341, 451] on input "text" at bounding box center [335, 442] width 126 height 22
type input "[DATE]"
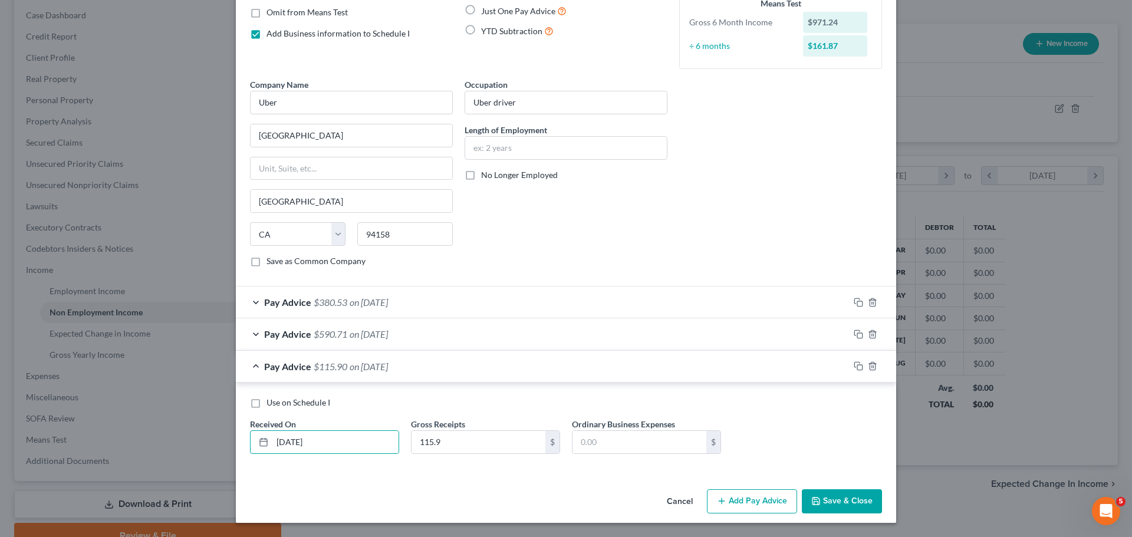
click at [819, 505] on button "Save & Close" at bounding box center [842, 501] width 80 height 25
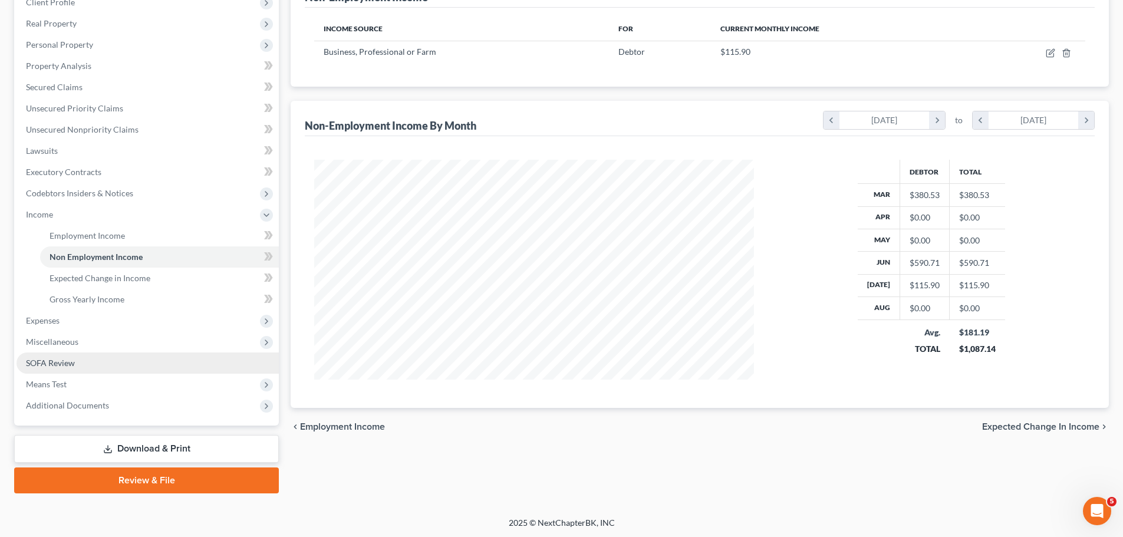
scroll to position [175, 0]
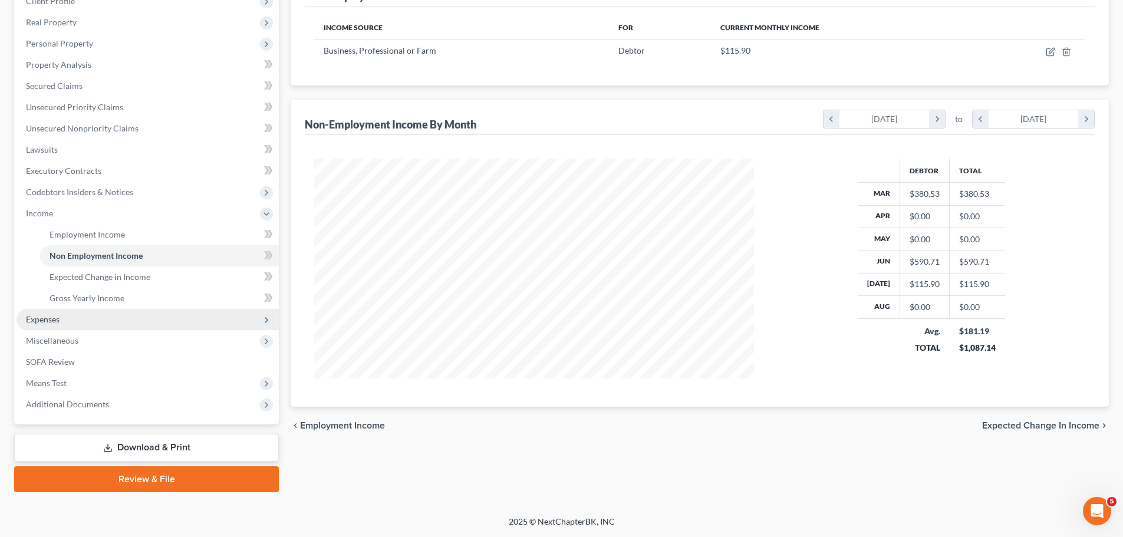
click at [95, 316] on span "Expenses" at bounding box center [148, 319] width 262 height 21
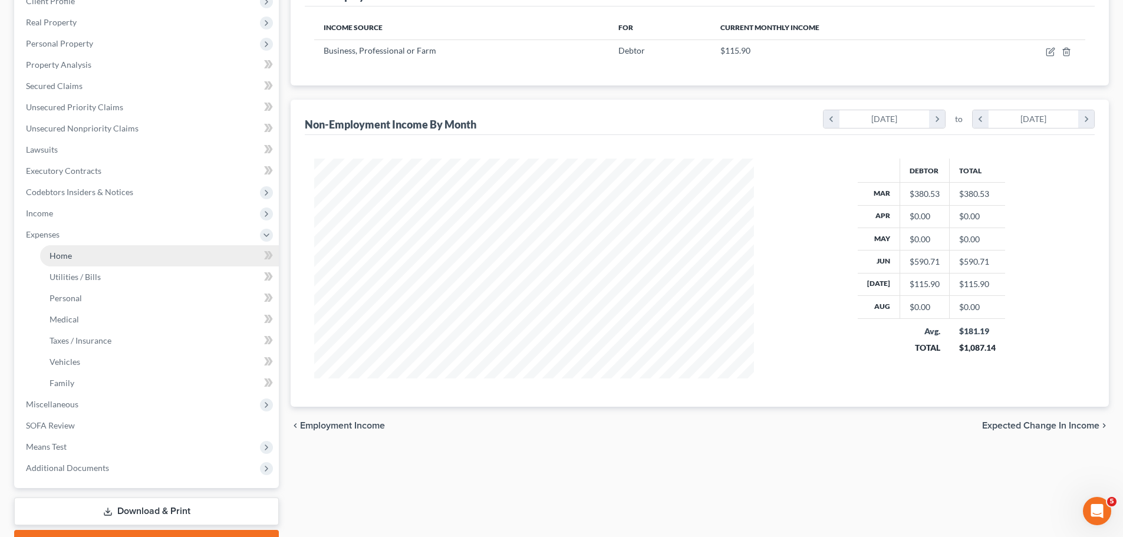
click at [67, 253] on span "Home" at bounding box center [61, 256] width 22 height 10
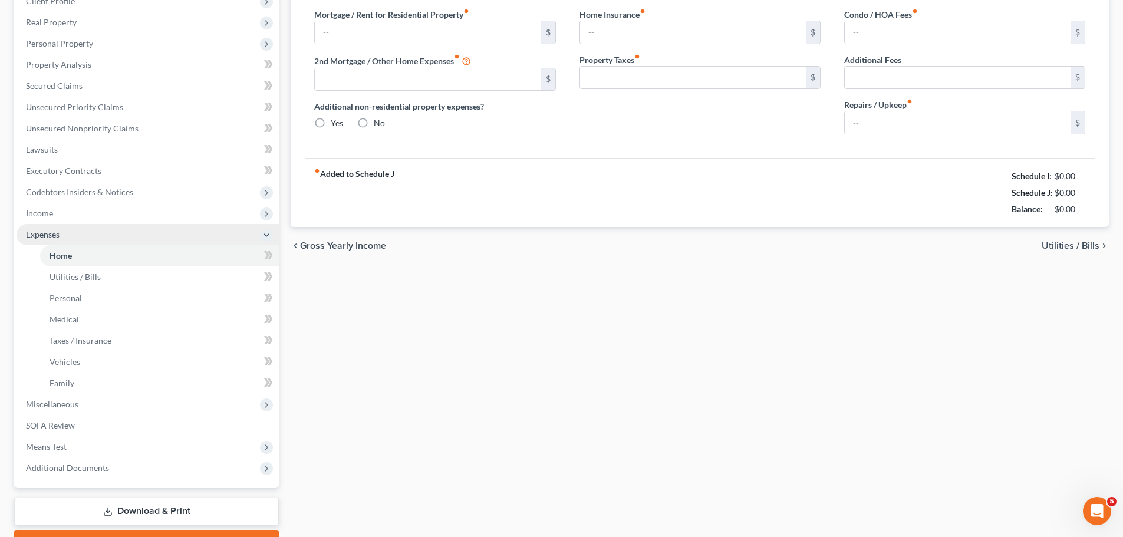
type input "0.00"
radio input "true"
type input "0.00"
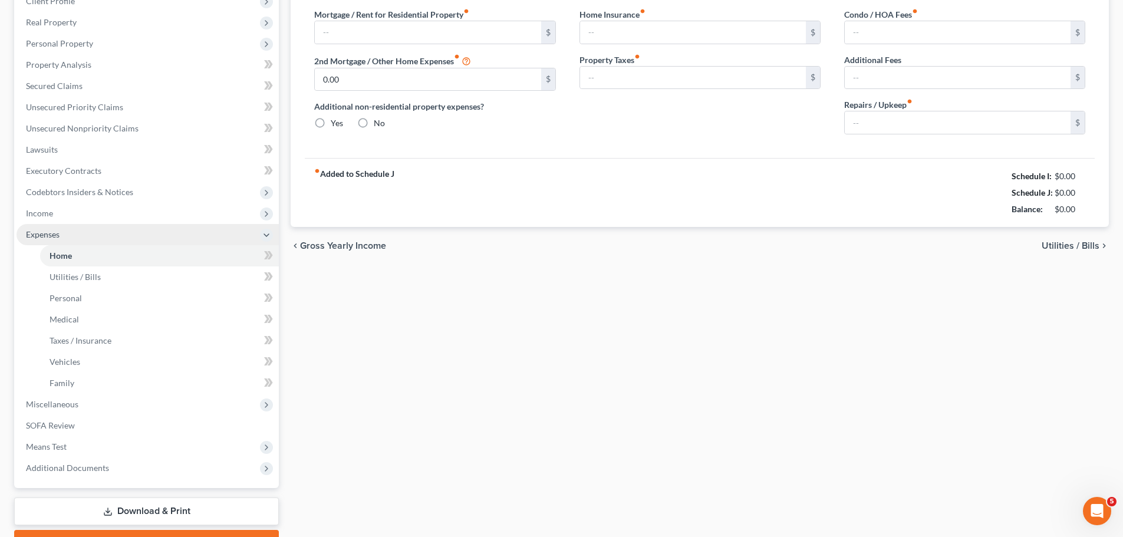
type input "0.00"
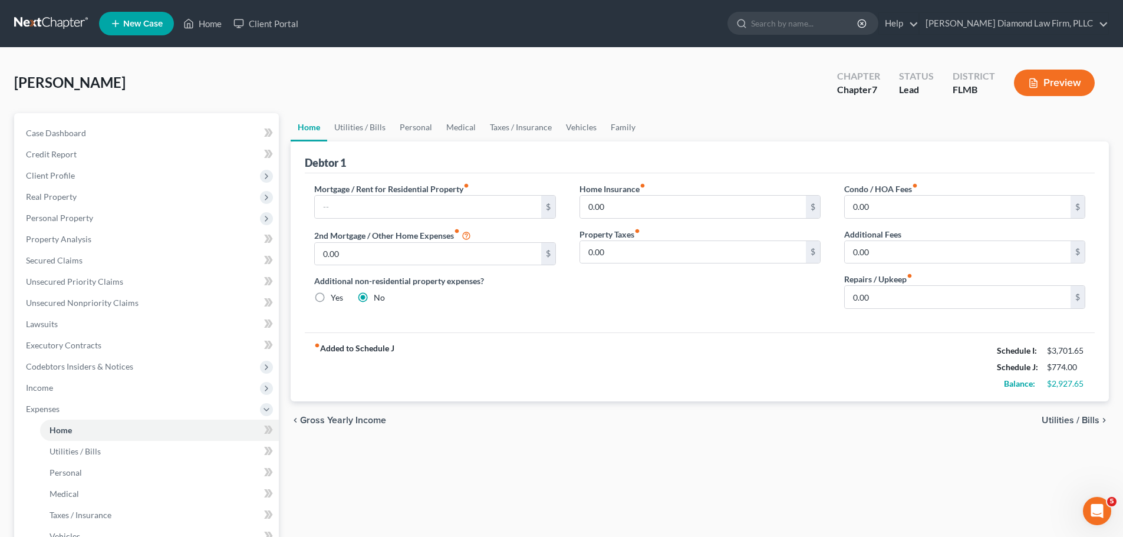
click at [435, 221] on div "Mortgage / Rent for Residential Property fiber_manual_record $ 2nd Mortgage / O…" at bounding box center [435, 251] width 265 height 136
click at [419, 208] on input "text" at bounding box center [428, 207] width 226 height 22
type input "1,182.78"
click at [370, 135] on link "Utilities / Bills" at bounding box center [359, 127] width 65 height 28
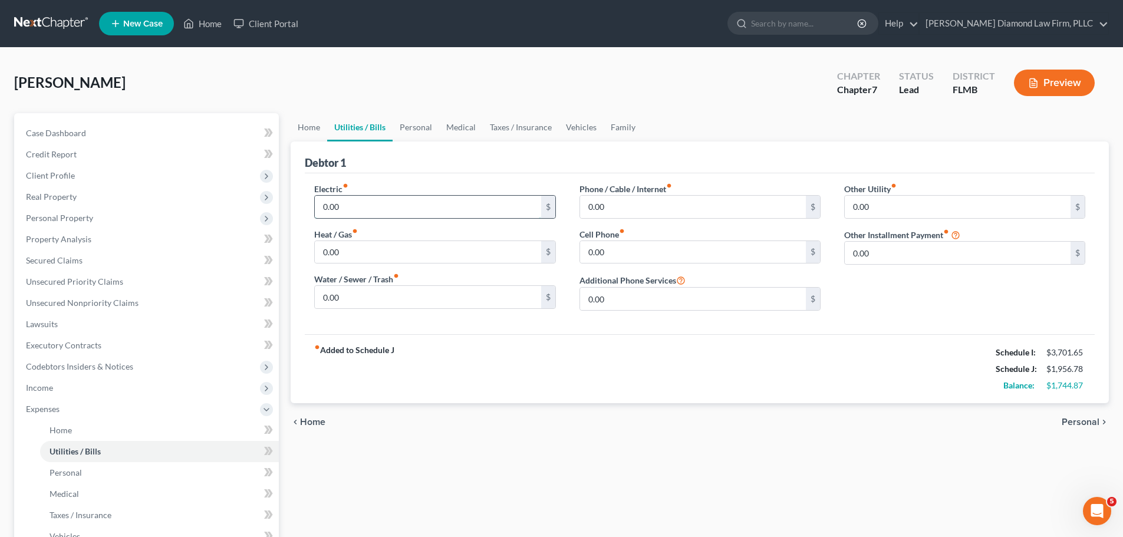
click at [376, 209] on input "0.00" at bounding box center [428, 207] width 226 height 22
type input "250"
click at [445, 301] on input "0.00" at bounding box center [428, 297] width 226 height 22
type input "90"
click at [601, 210] on input "0.00" at bounding box center [693, 207] width 226 height 22
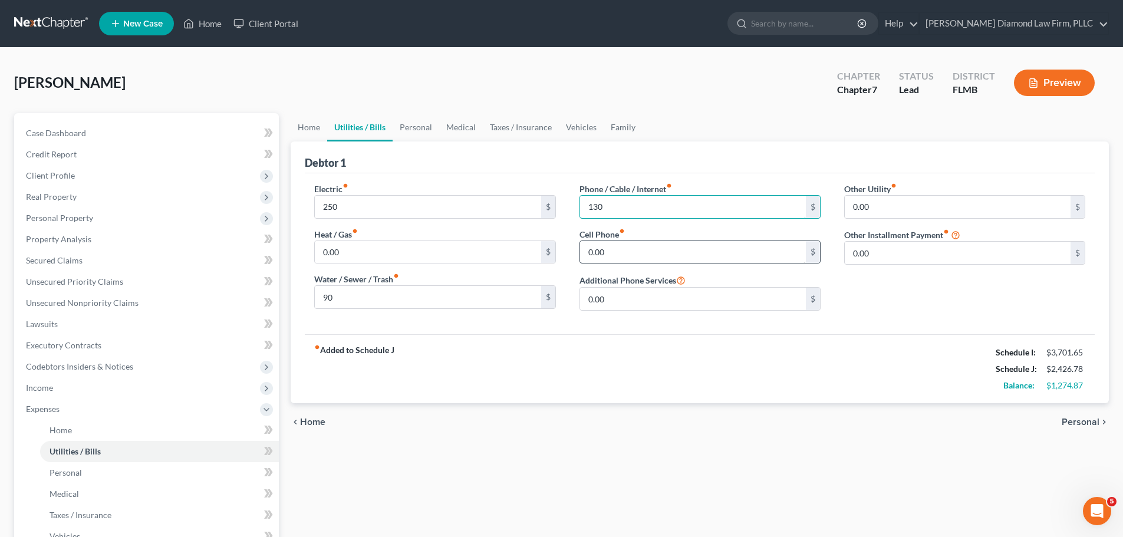
type input "130"
click at [619, 248] on input "0.00" at bounding box center [693, 252] width 226 height 22
type input "90"
click at [414, 120] on link "Personal" at bounding box center [416, 127] width 47 height 28
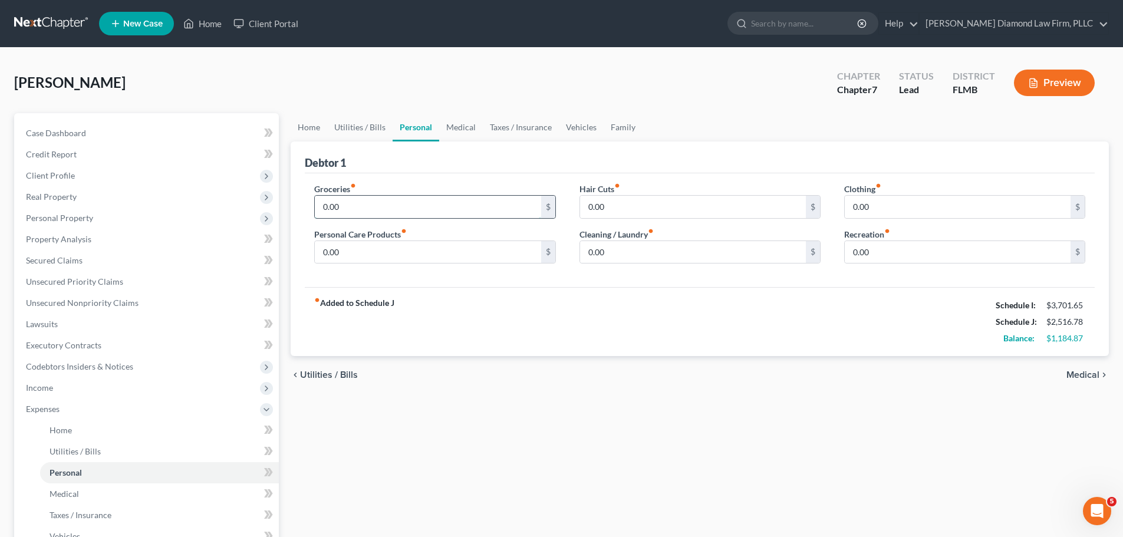
click at [412, 201] on input "0.00" at bounding box center [428, 207] width 226 height 22
type input "700"
click at [630, 264] on div "0.00 $" at bounding box center [700, 253] width 241 height 24
click at [634, 255] on input "0.00" at bounding box center [693, 252] width 226 height 22
type input "20"
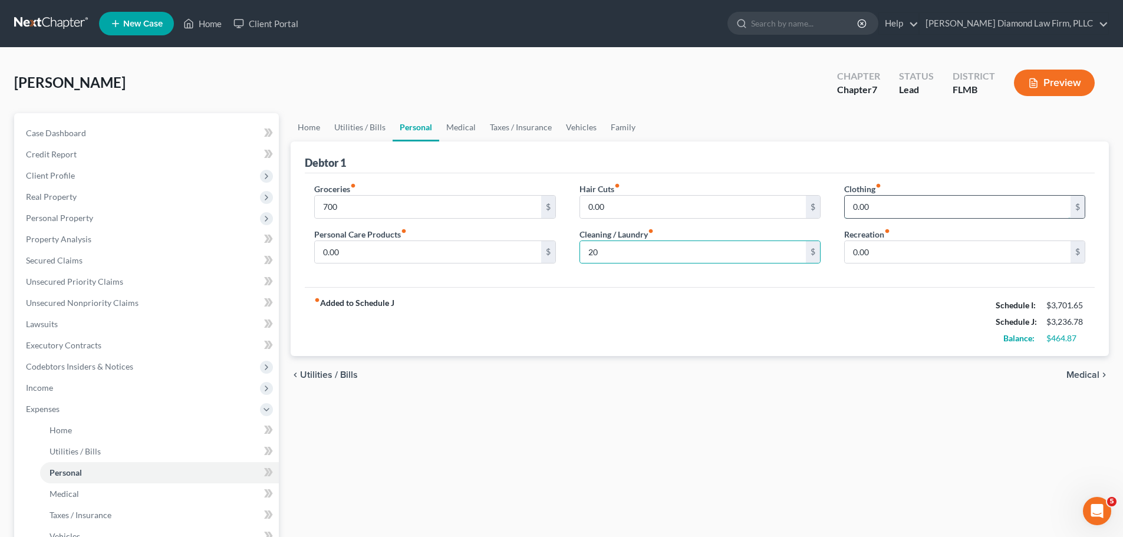
click at [905, 202] on input "0.00" at bounding box center [958, 207] width 226 height 22
type input "25"
click at [403, 255] on input "0.00" at bounding box center [428, 252] width 226 height 22
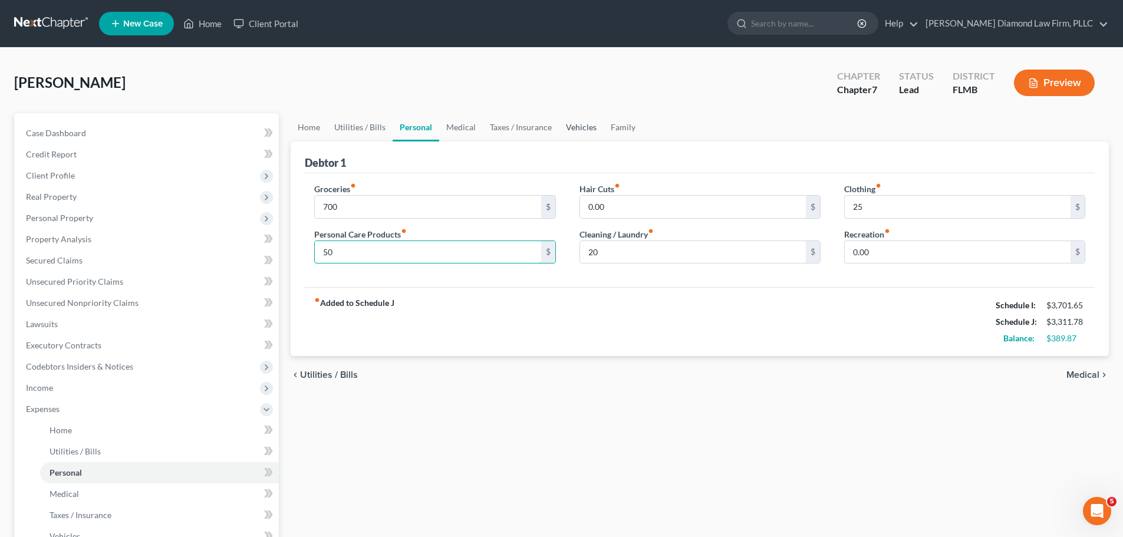
type input "50"
click at [561, 127] on link "Vehicles" at bounding box center [581, 127] width 45 height 28
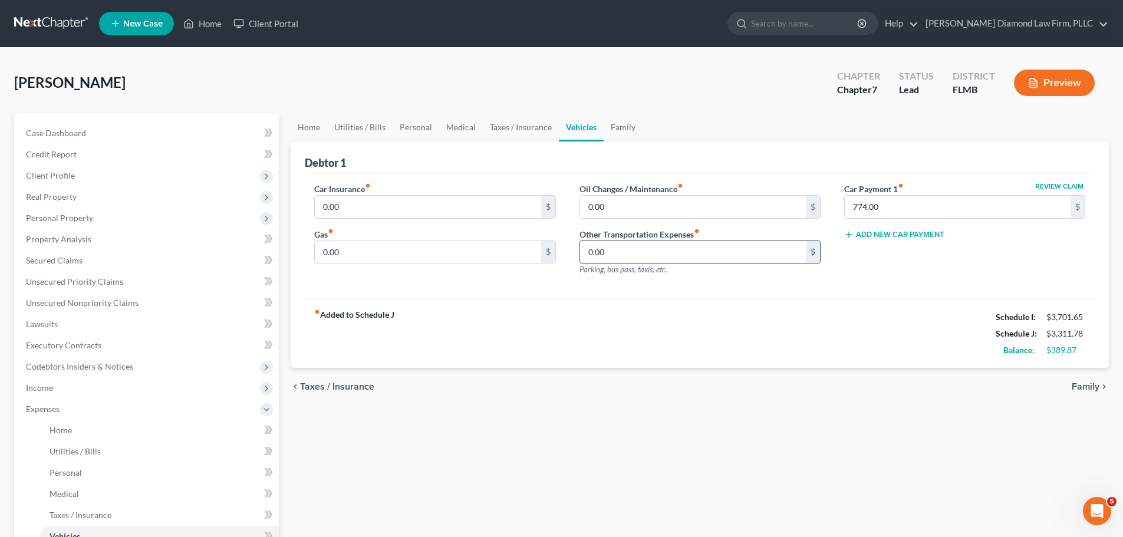
click at [613, 245] on input "0.00" at bounding box center [693, 252] width 226 height 22
type input "1"
click at [399, 257] on input "0.00" at bounding box center [428, 252] width 226 height 22
type input "100"
click at [380, 203] on input "0.00" at bounding box center [428, 207] width 226 height 22
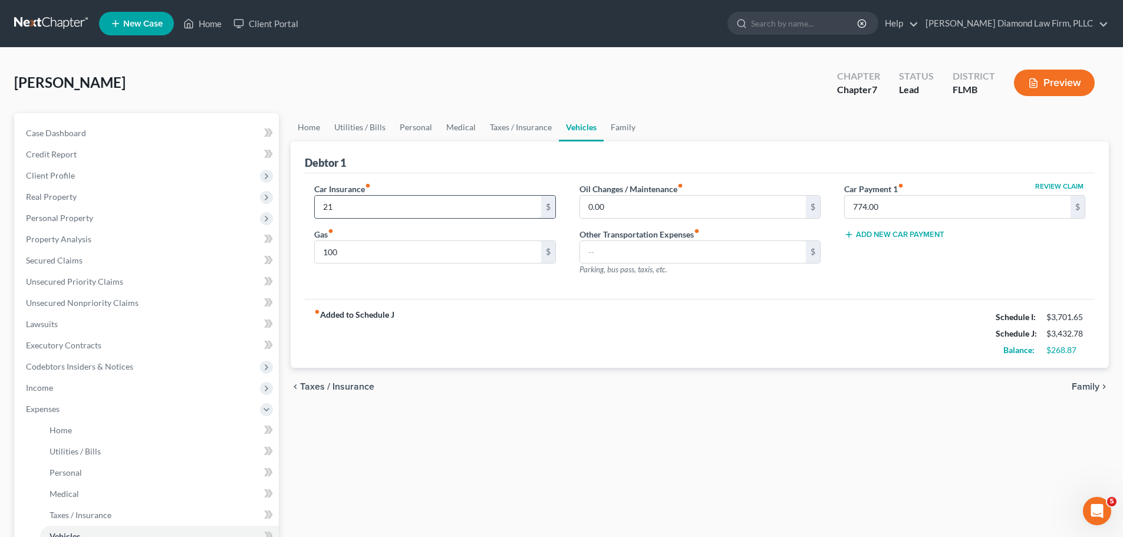
type input "210"
click at [626, 132] on link "Family" at bounding box center [623, 127] width 39 height 28
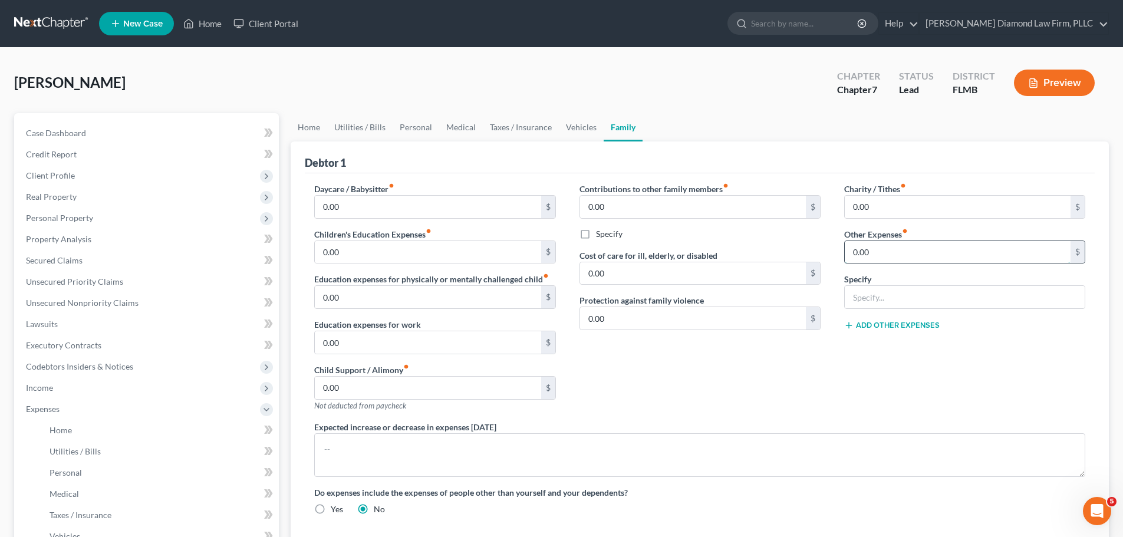
click at [918, 246] on input "0.00" at bounding box center [958, 252] width 226 height 22
type input "100"
click at [929, 301] on input "text" at bounding box center [965, 297] width 240 height 22
drag, startPoint x: 956, startPoint y: 297, endPoint x: 852, endPoint y: 308, distance: 105.1
click at [852, 308] on input "pet exepnses" at bounding box center [965, 297] width 240 height 22
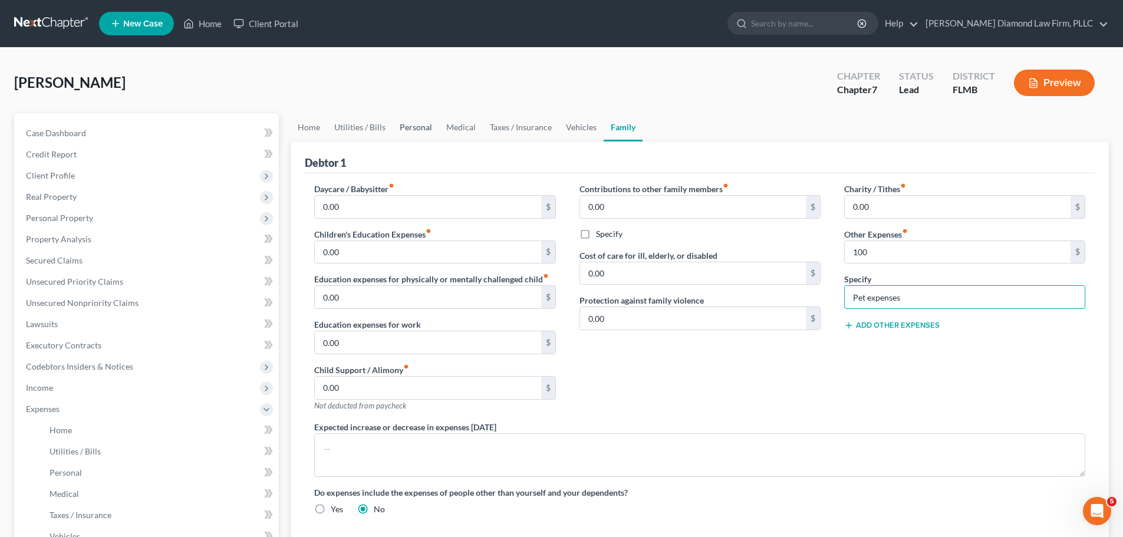
type input "Pet expenses"
click at [399, 128] on link "Personal" at bounding box center [416, 127] width 47 height 28
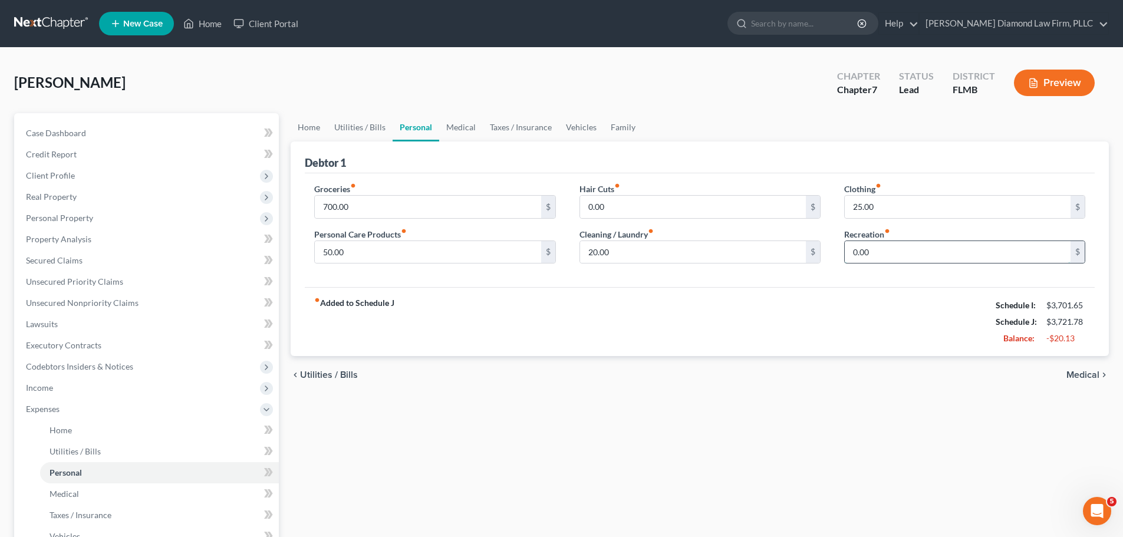
click at [877, 254] on input "0.00" at bounding box center [958, 252] width 226 height 22
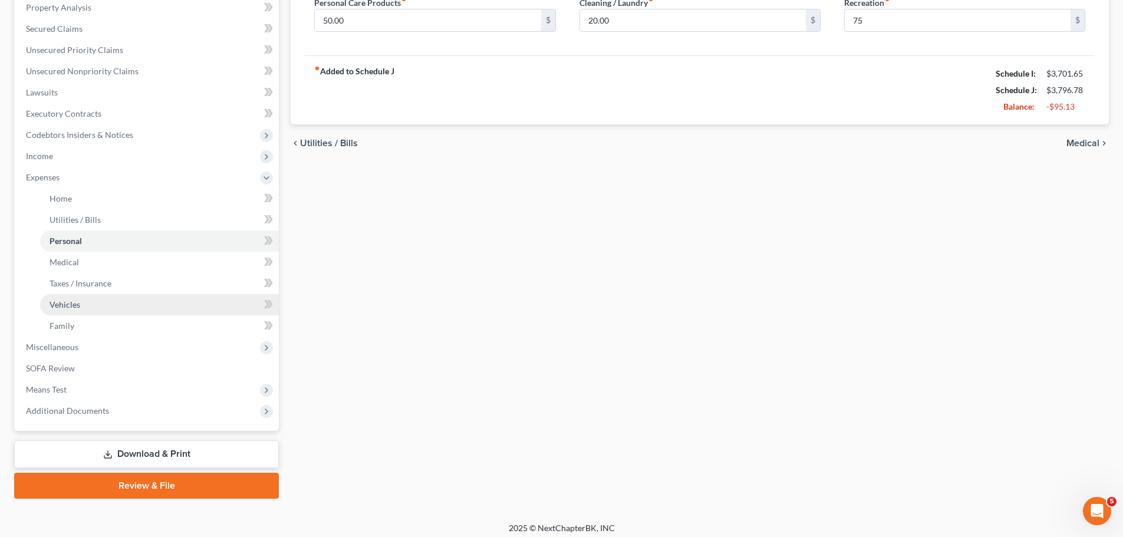
scroll to position [236, 0]
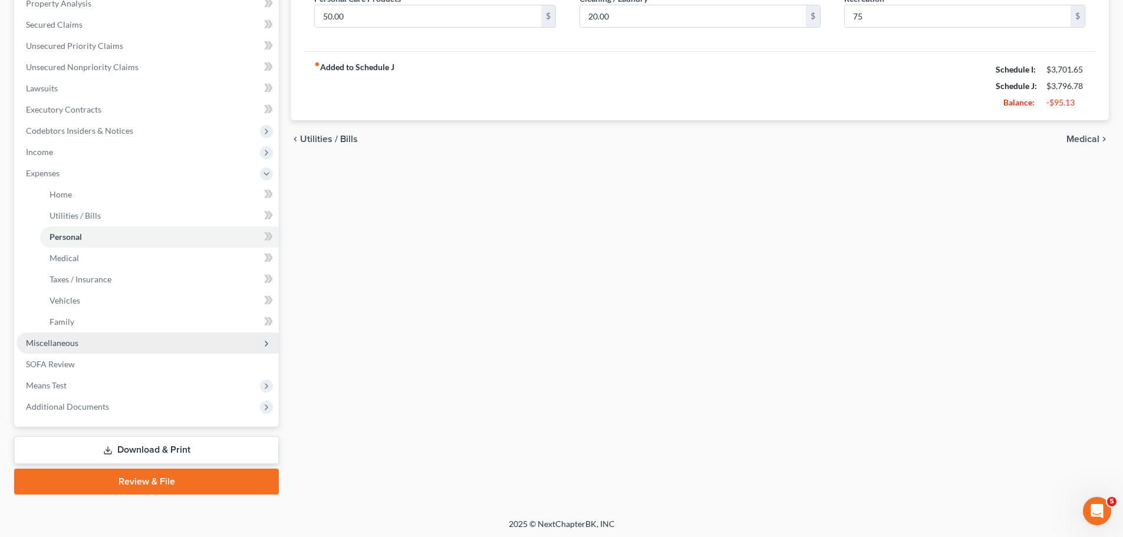
click at [96, 340] on span "Miscellaneous" at bounding box center [148, 343] width 262 height 21
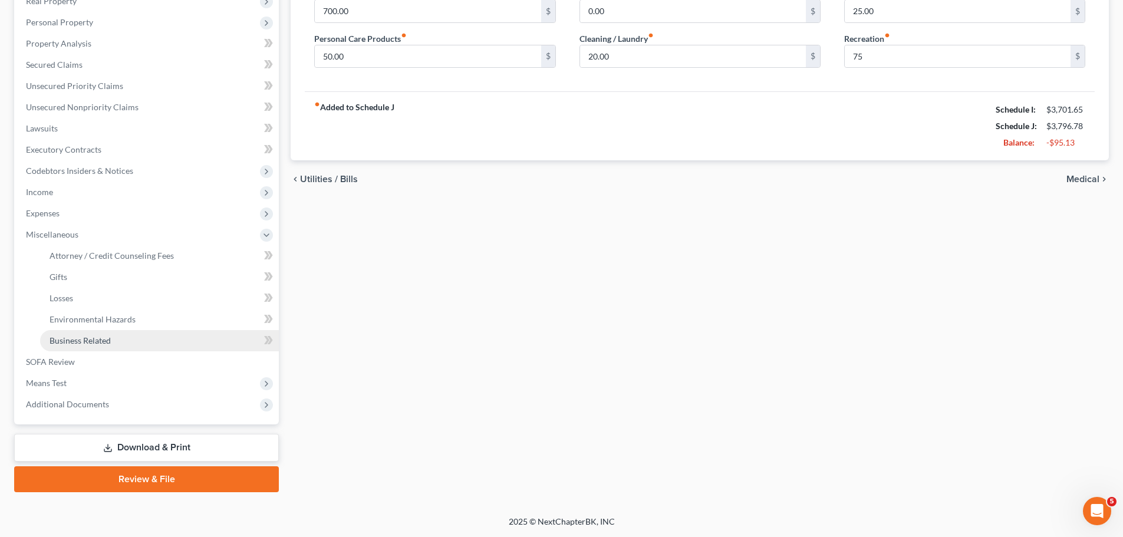
scroll to position [196, 0]
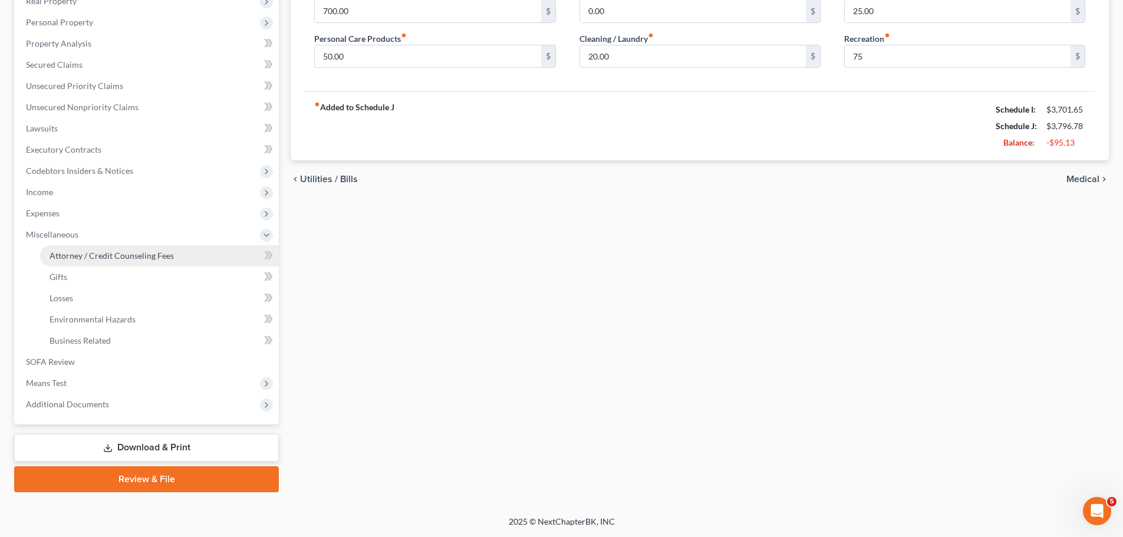
click at [99, 264] on link "Attorney / Credit Counseling Fees" at bounding box center [159, 255] width 239 height 21
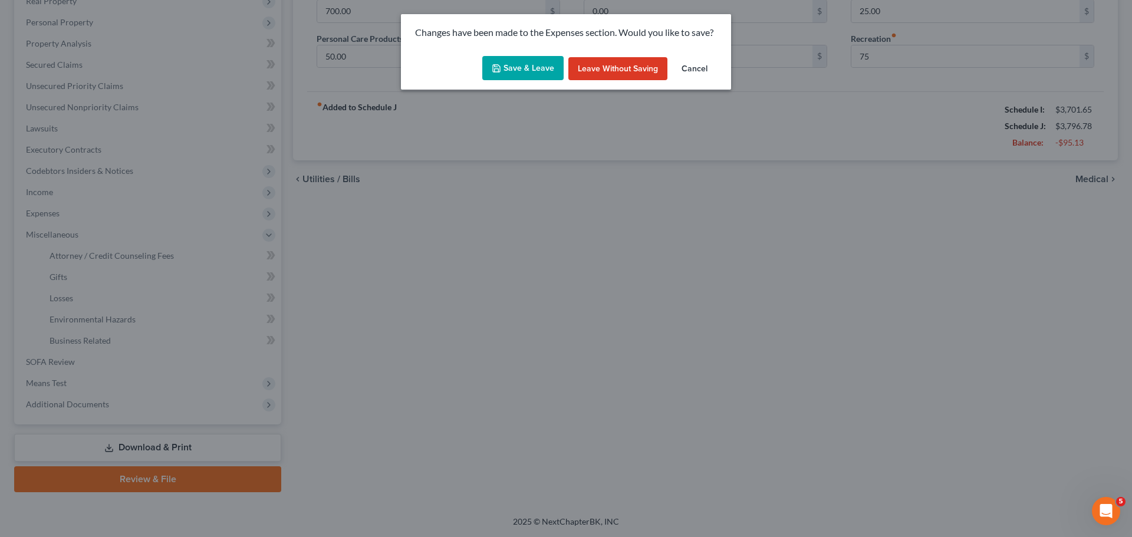
click at [540, 70] on button "Save & Leave" at bounding box center [522, 68] width 81 height 25
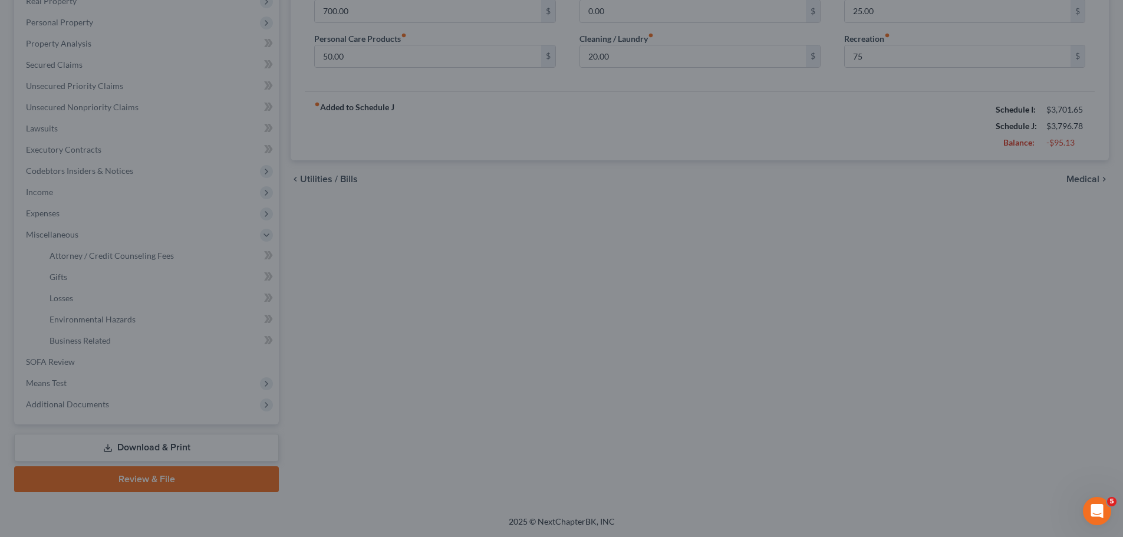
type input "75.00"
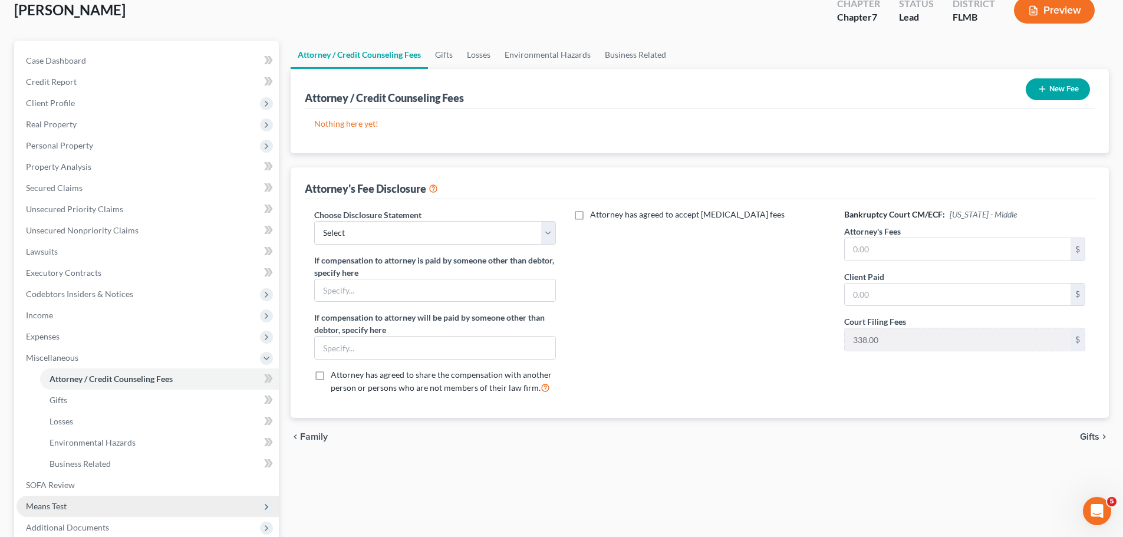
scroll to position [196, 0]
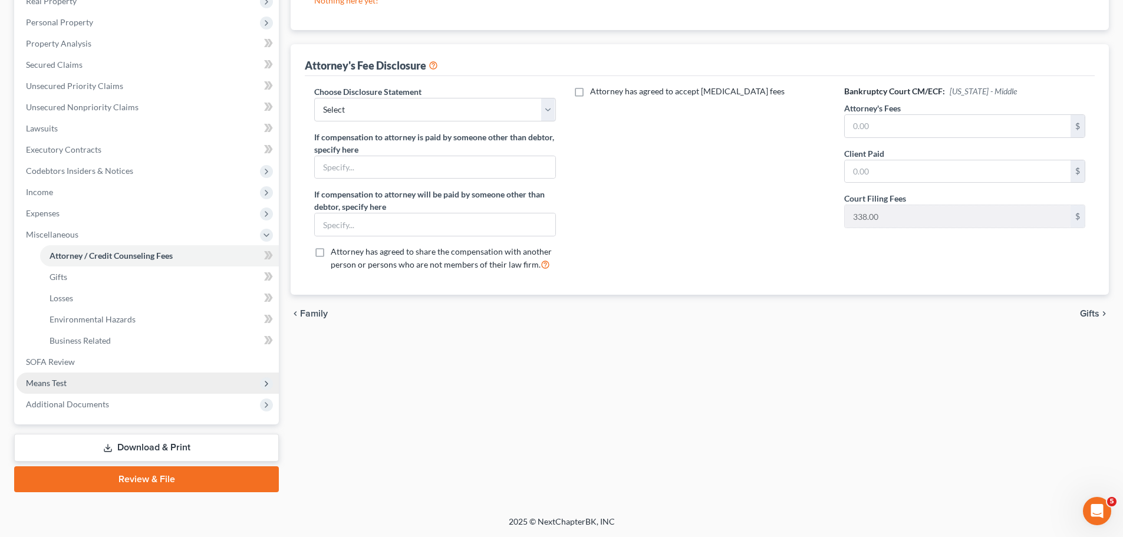
click at [71, 386] on span "Means Test" at bounding box center [148, 383] width 262 height 21
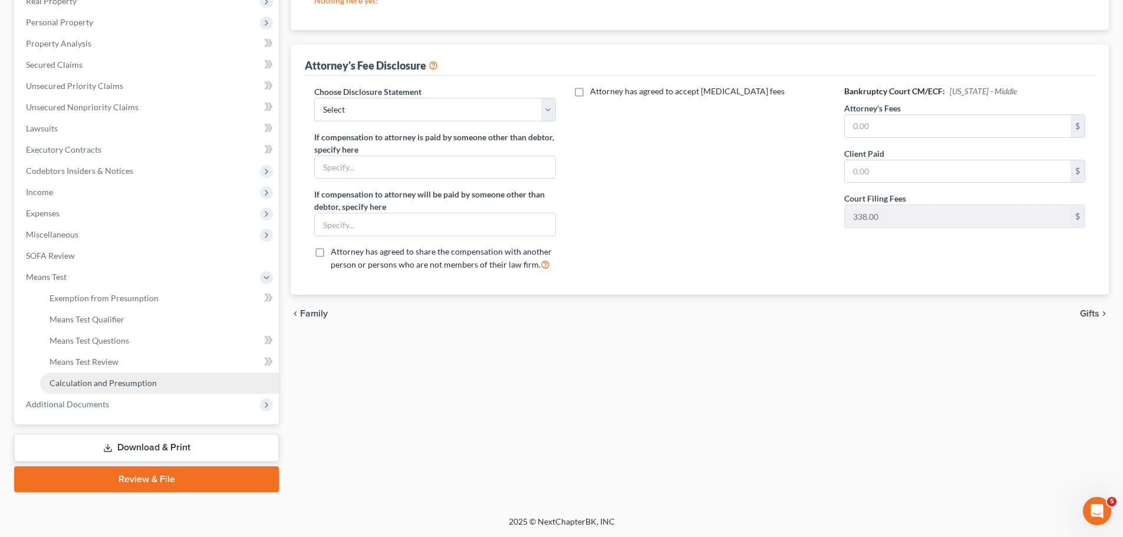
click at [84, 382] on span "Calculation and Presumption" at bounding box center [103, 383] width 107 height 10
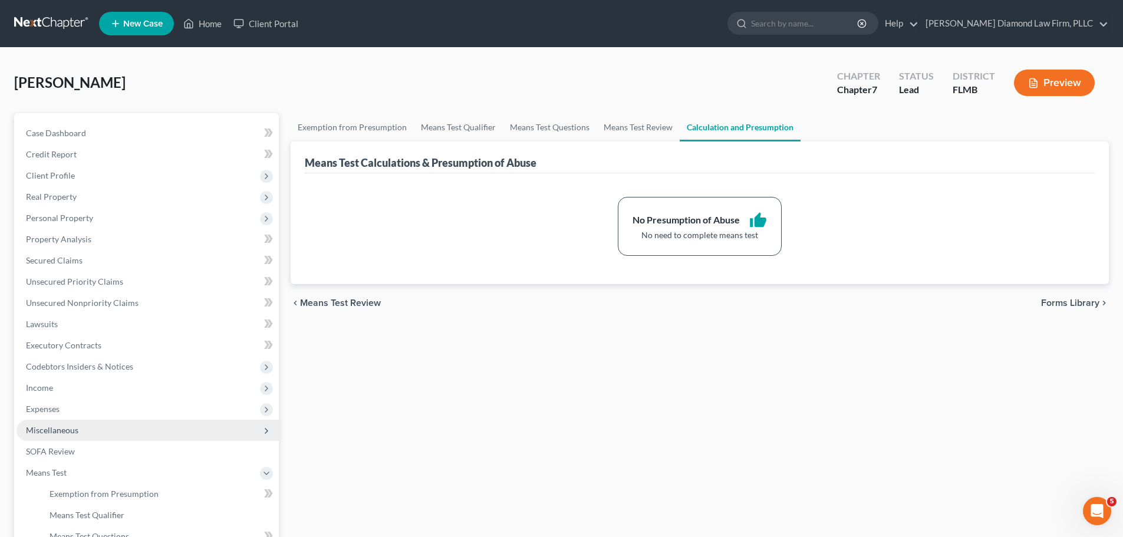
click at [87, 432] on span "Miscellaneous" at bounding box center [148, 430] width 262 height 21
click at [39, 24] on link at bounding box center [51, 23] width 75 height 21
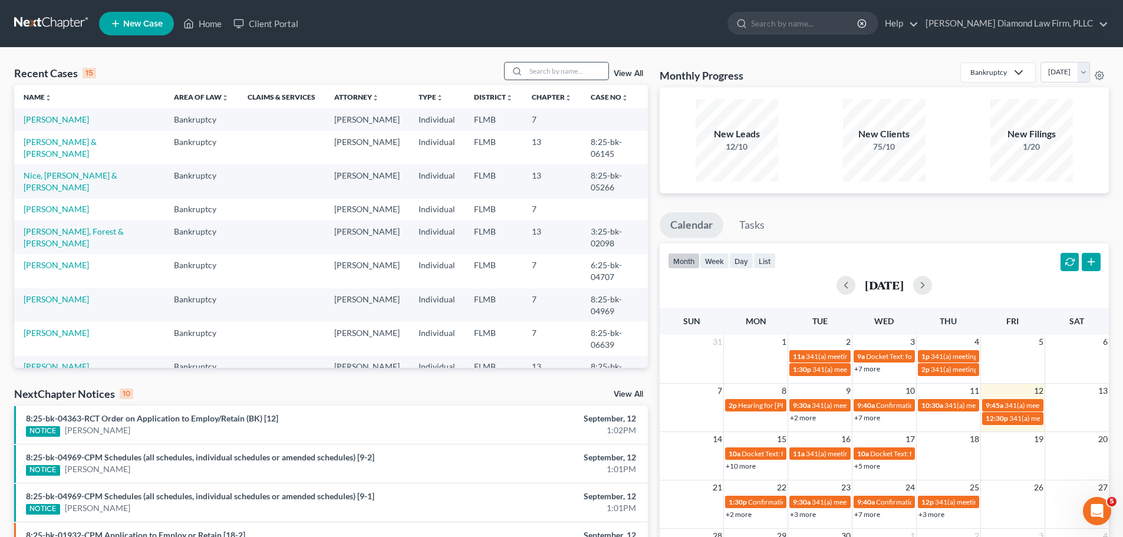
click at [555, 74] on input "search" at bounding box center [567, 71] width 83 height 17
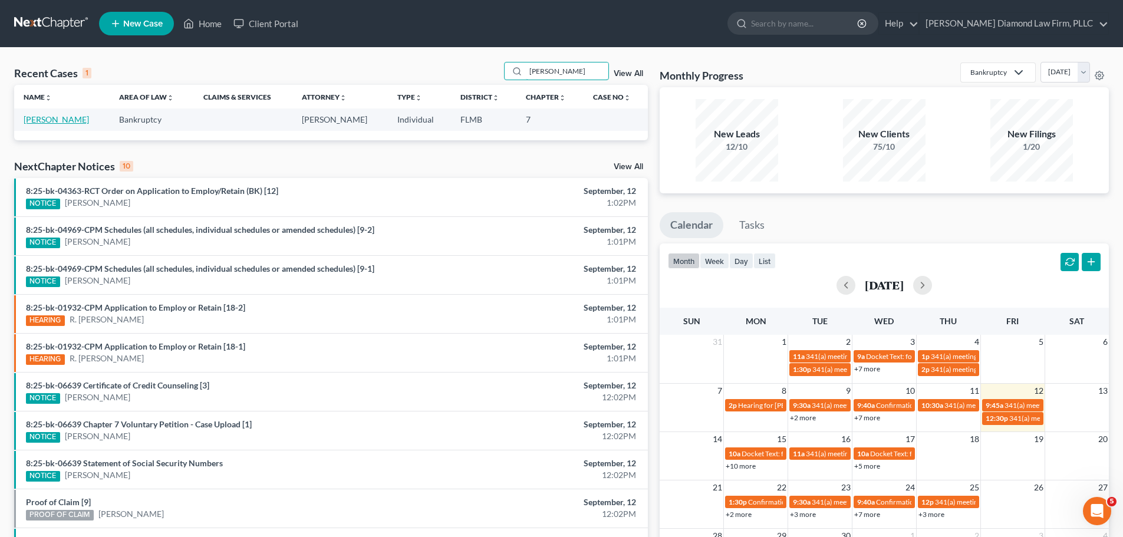
type input "[PERSON_NAME]"
click at [60, 119] on link "Bowen, Jasper" at bounding box center [56, 119] width 65 height 10
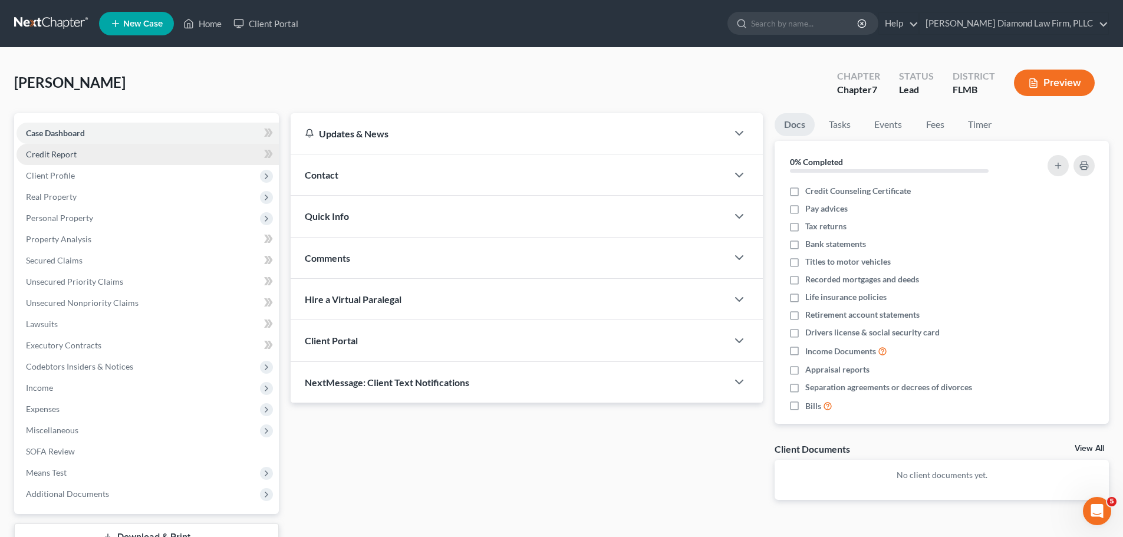
click at [76, 159] on link "Credit Report" at bounding box center [148, 154] width 262 height 21
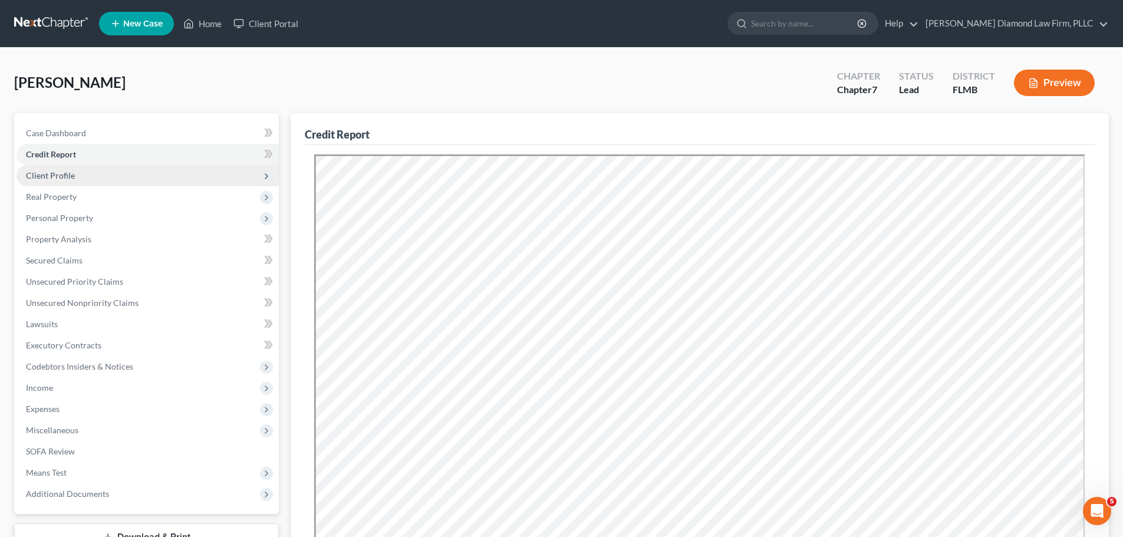
click at [75, 169] on span "Client Profile" at bounding box center [148, 175] width 262 height 21
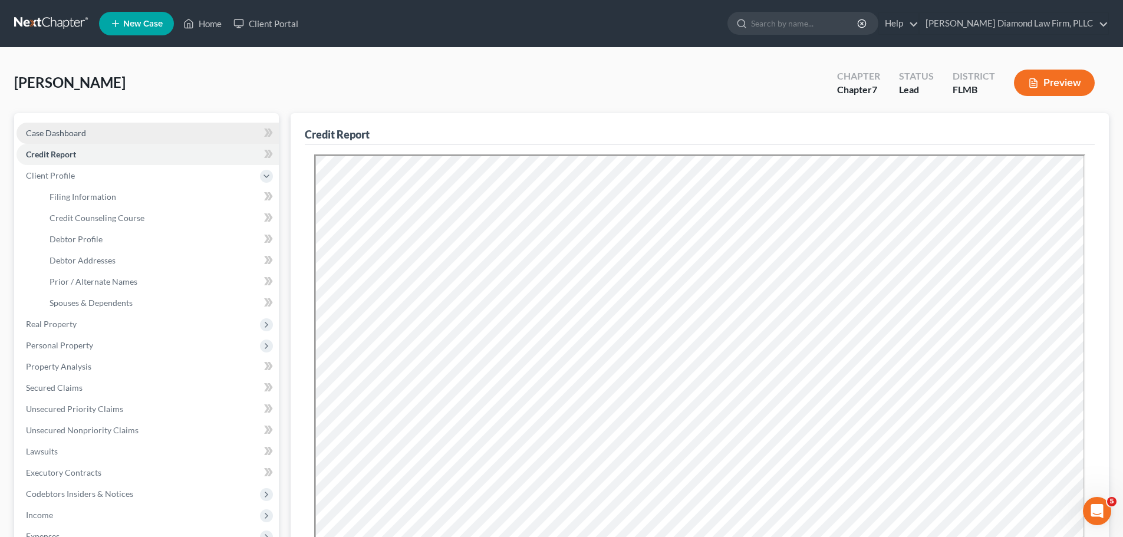
click at [73, 139] on link "Case Dashboard" at bounding box center [148, 133] width 262 height 21
select select "8"
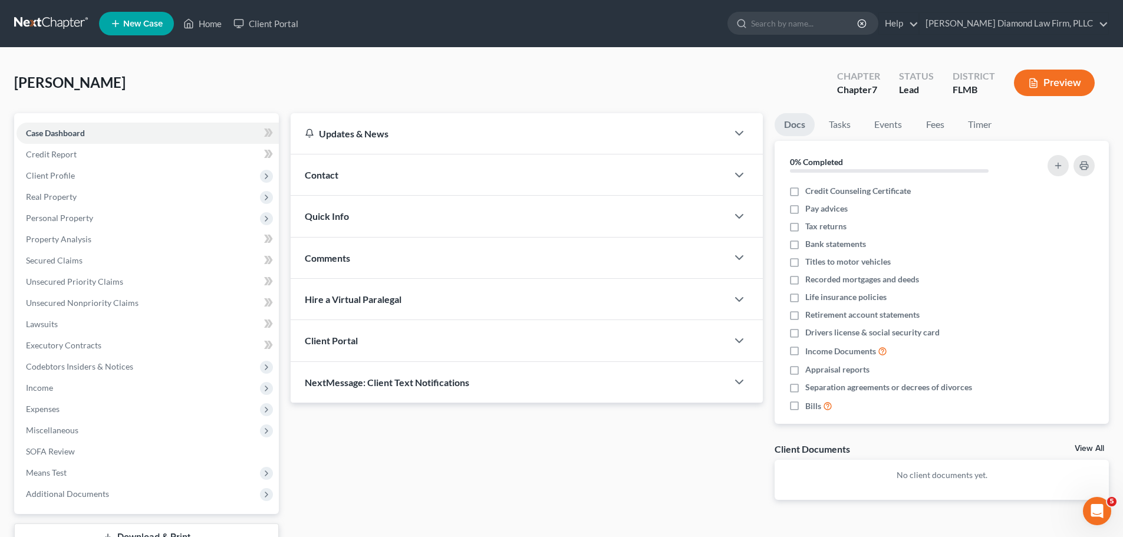
click at [410, 213] on div "Quick Info" at bounding box center [509, 216] width 437 height 41
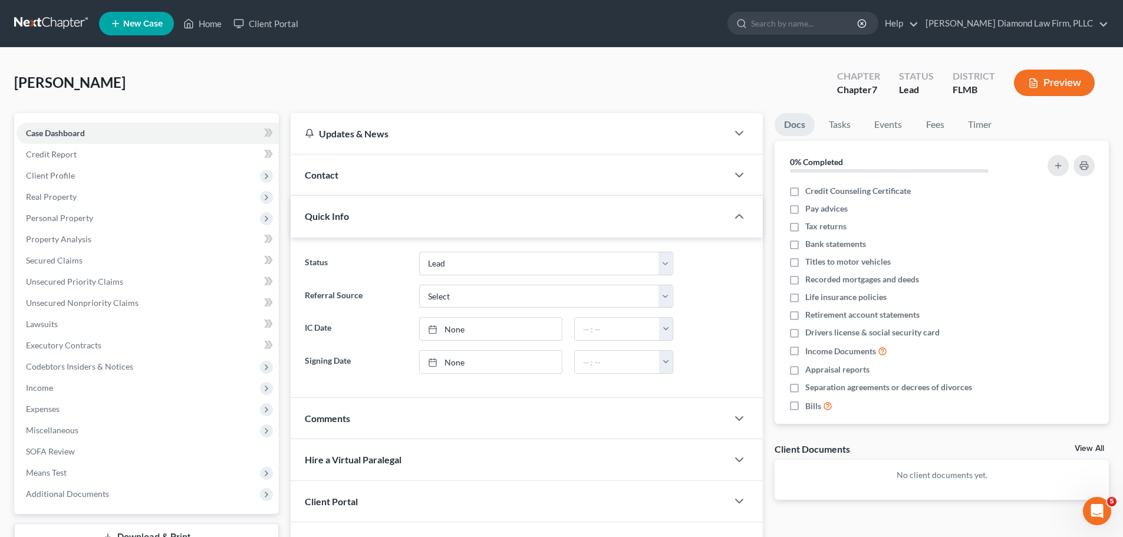
click at [399, 178] on div "Contact" at bounding box center [509, 175] width 437 height 41
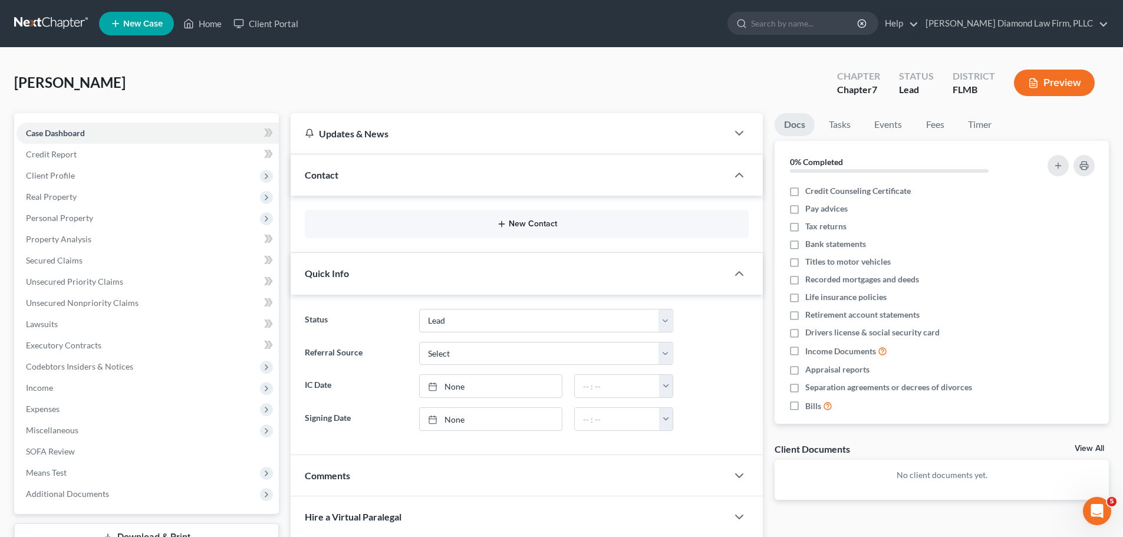
click at [456, 226] on button "New Contact" at bounding box center [526, 223] width 425 height 9
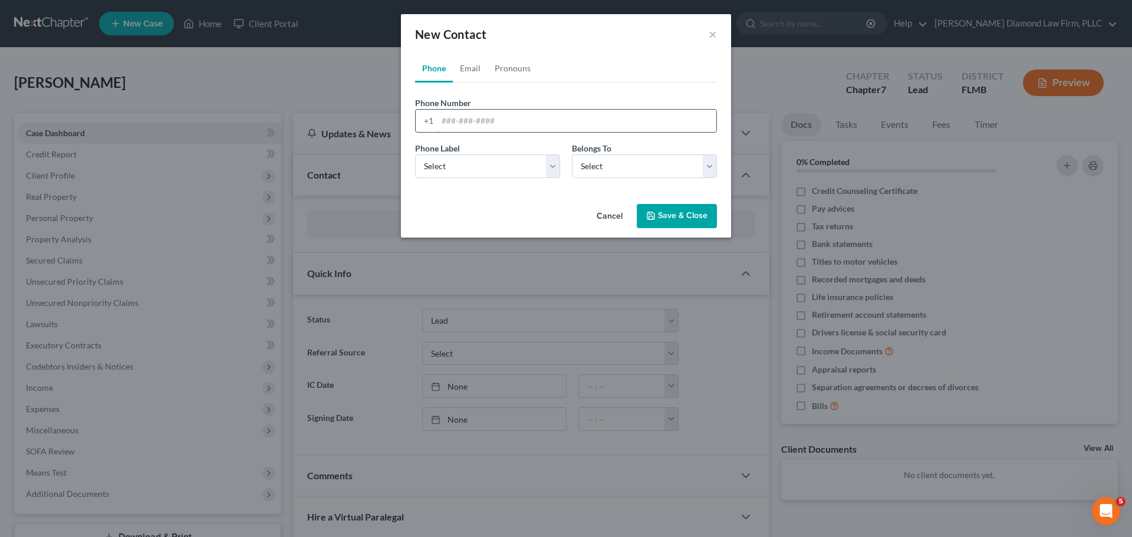
click at [462, 111] on input "tel" at bounding box center [577, 121] width 279 height 22
click at [467, 77] on link "Email" at bounding box center [470, 68] width 35 height 28
drag, startPoint x: 484, startPoint y: 133, endPoint x: 485, endPoint y: 127, distance: 6.0
click at [484, 133] on form "Email Address Email Label Select Home Work Other Belongs To * Select Client Oth…" at bounding box center [566, 142] width 302 height 91
click at [485, 126] on input "email" at bounding box center [577, 121] width 279 height 22
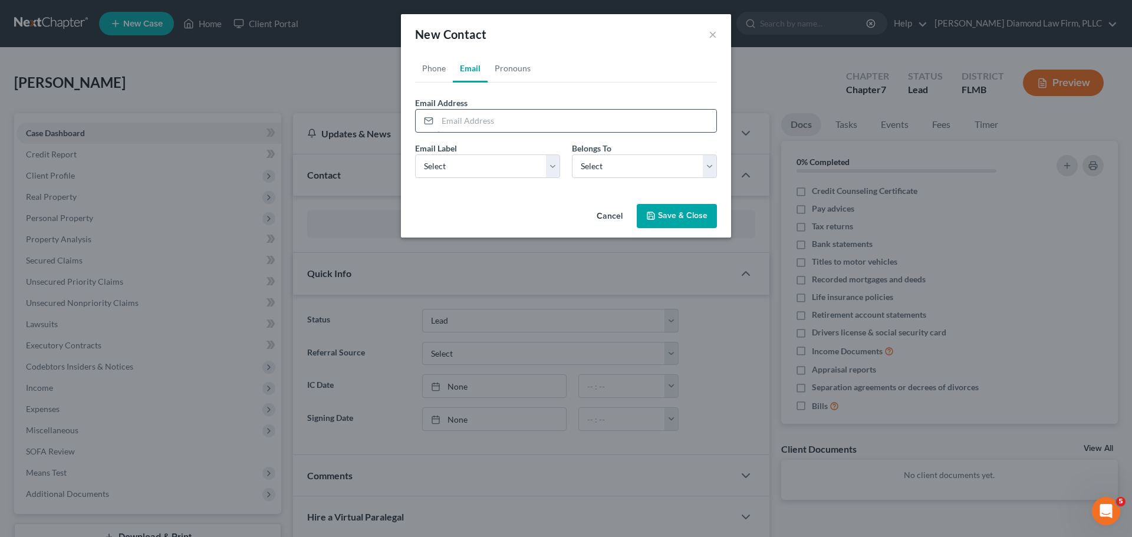
paste input "bowj18@yahoo.com"
type input "bowj18@yahoo.com"
click at [481, 158] on select "Select Home Work Other" at bounding box center [487, 167] width 145 height 24
select select "0"
click at [415, 155] on select "Select Home Work Other" at bounding box center [487, 167] width 145 height 24
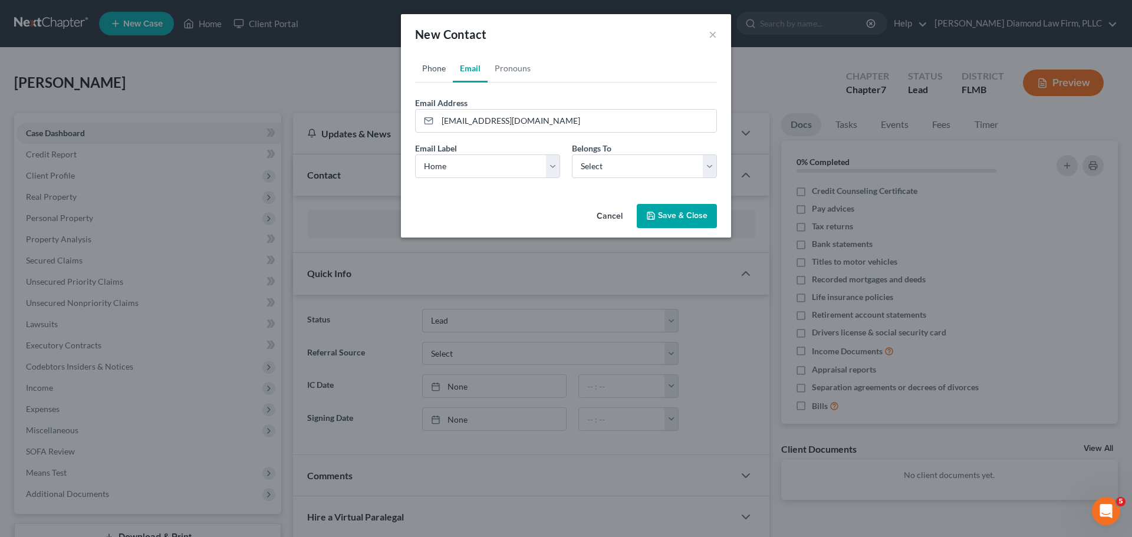
click at [433, 82] on link "Phone" at bounding box center [434, 68] width 38 height 28
click at [433, 72] on link "Phone" at bounding box center [434, 68] width 38 height 28
drag, startPoint x: 413, startPoint y: 116, endPoint x: 439, endPoint y: 118, distance: 26.1
click at [413, 116] on div "Phone Number * +1" at bounding box center [566, 115] width 314 height 36
click at [443, 118] on input "tel" at bounding box center [577, 121] width 279 height 22
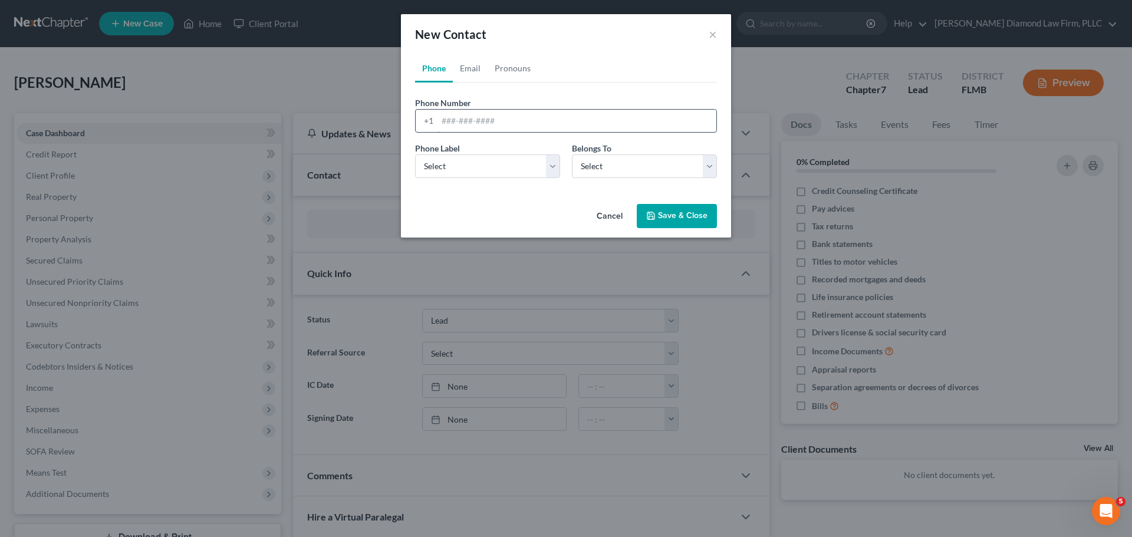
paste input "+13523985758"
click at [452, 121] on input "+13523985758" at bounding box center [577, 121] width 279 height 22
type input "3523985758"
click at [523, 175] on select "Select Mobile Home Work Other" at bounding box center [487, 167] width 145 height 24
select select "0"
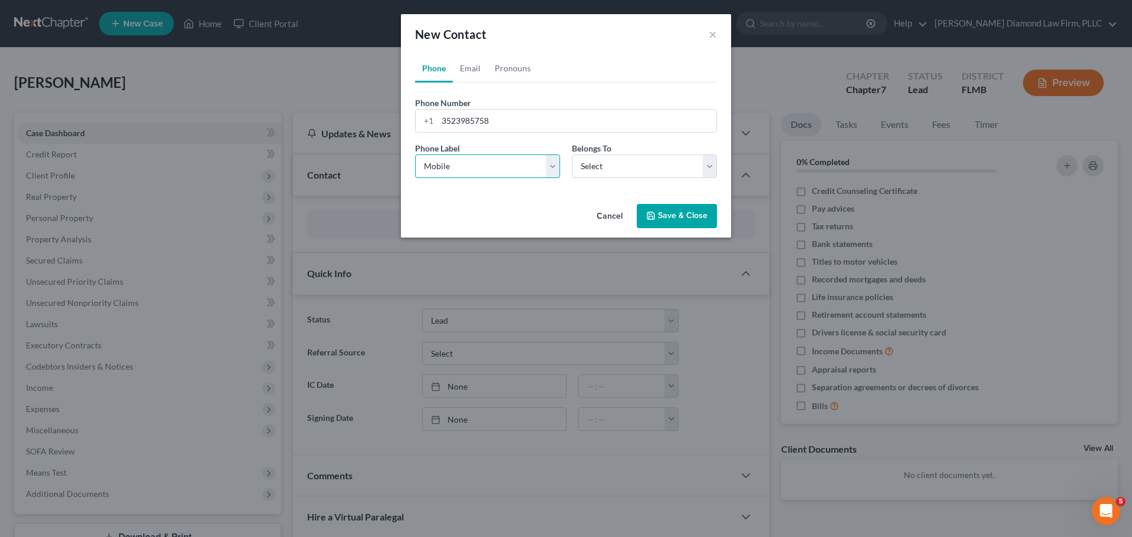
click at [415, 155] on select "Select Mobile Home Work Other" at bounding box center [487, 167] width 145 height 24
click at [619, 172] on select "Select Client Other" at bounding box center [644, 167] width 145 height 24
select select "0"
click at [572, 155] on select "Select Client Other" at bounding box center [644, 167] width 145 height 24
click at [665, 218] on button "Save & Close" at bounding box center [677, 216] width 80 height 25
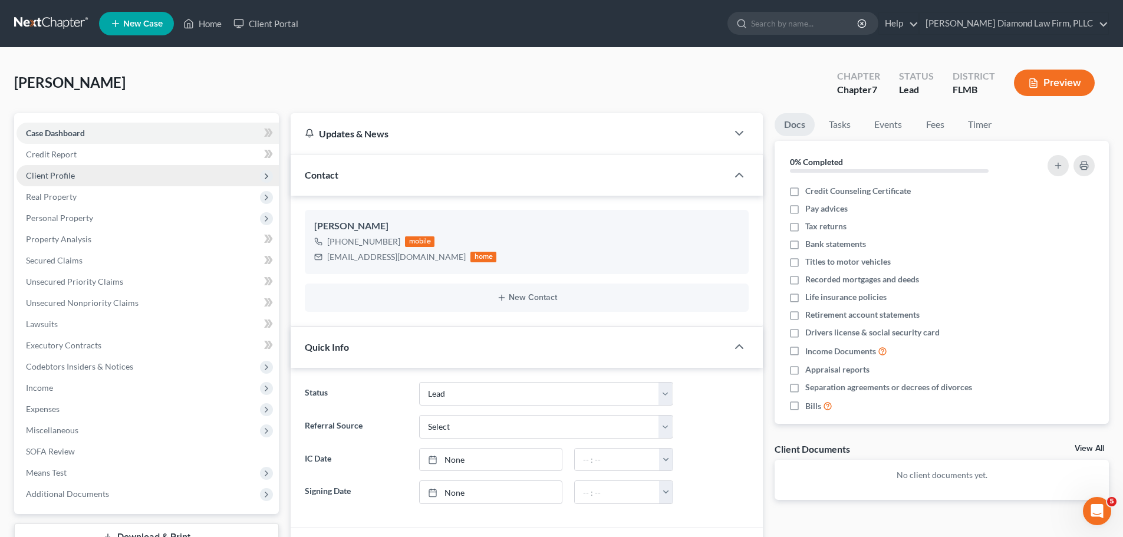
click at [132, 178] on span "Client Profile" at bounding box center [148, 175] width 262 height 21
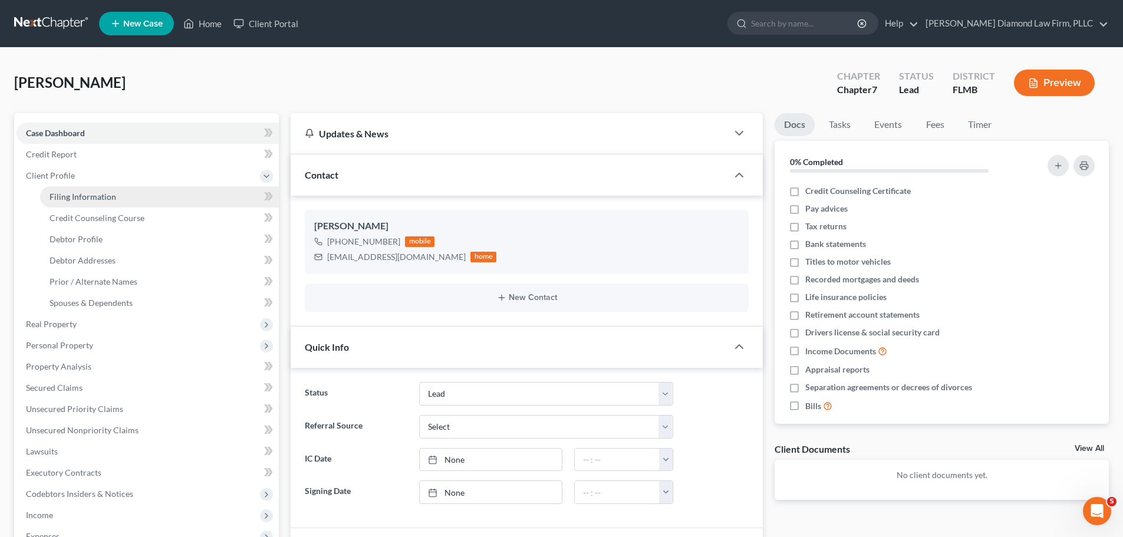
click at [123, 194] on link "Filing Information" at bounding box center [159, 196] width 239 height 21
select select "1"
select select "0"
select select "9"
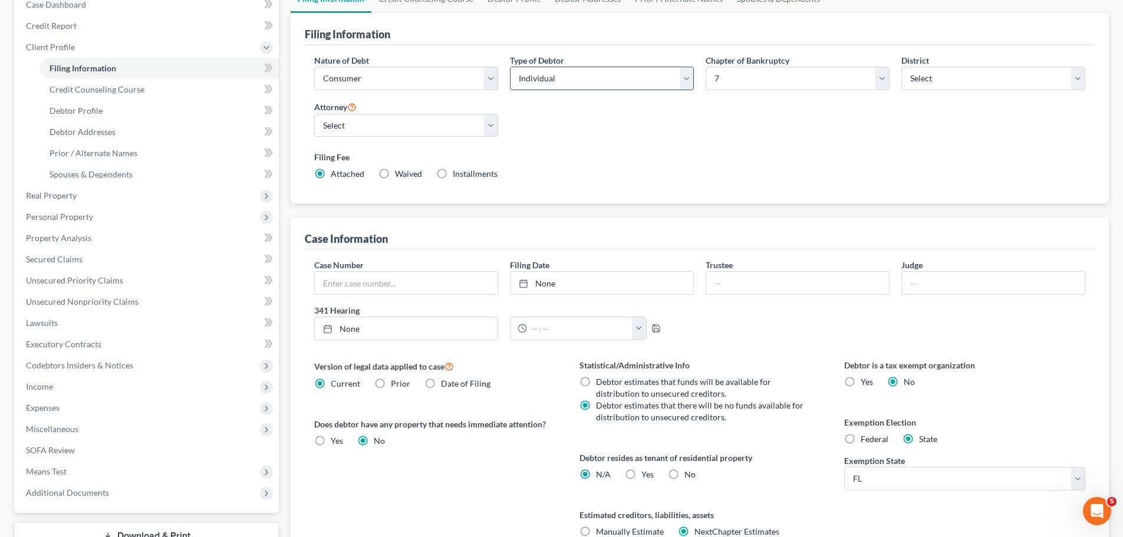
scroll to position [177, 0]
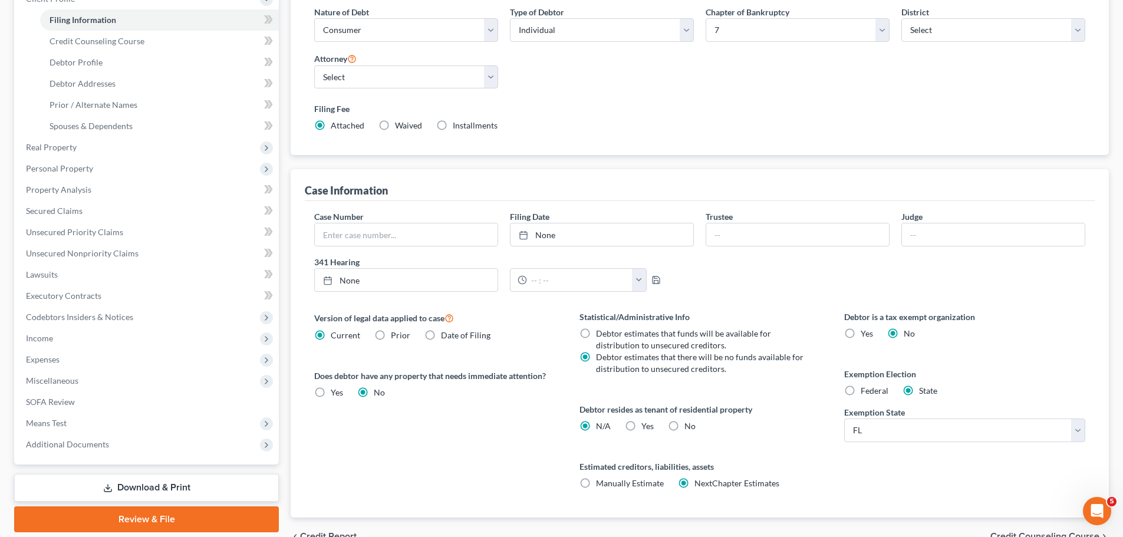
click at [692, 430] on span "No" at bounding box center [690, 426] width 11 height 10
click at [692, 428] on input "No" at bounding box center [693, 424] width 8 height 8
radio input "true"
radio input "false"
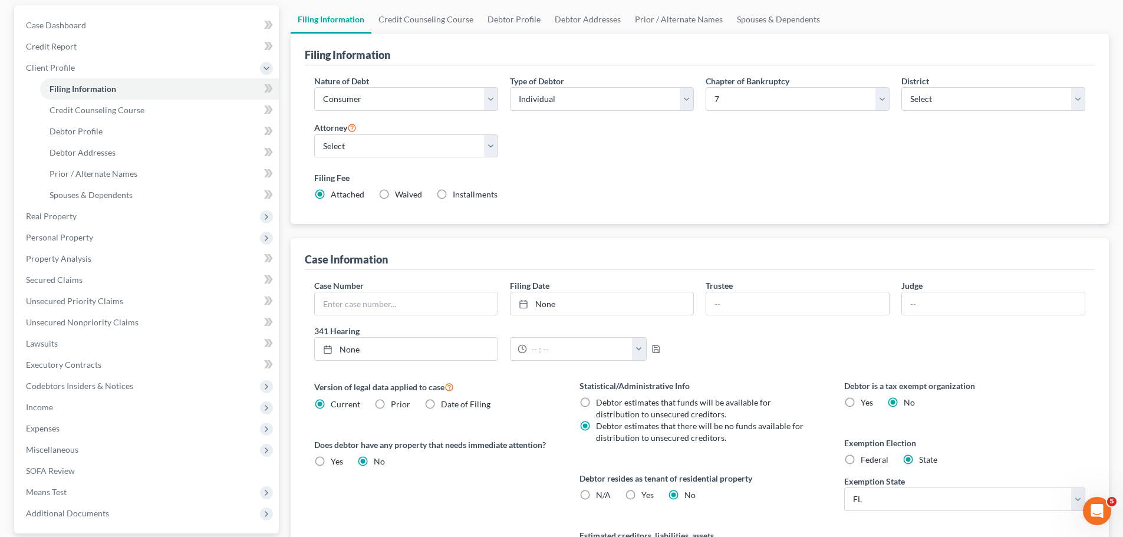
scroll to position [0, 0]
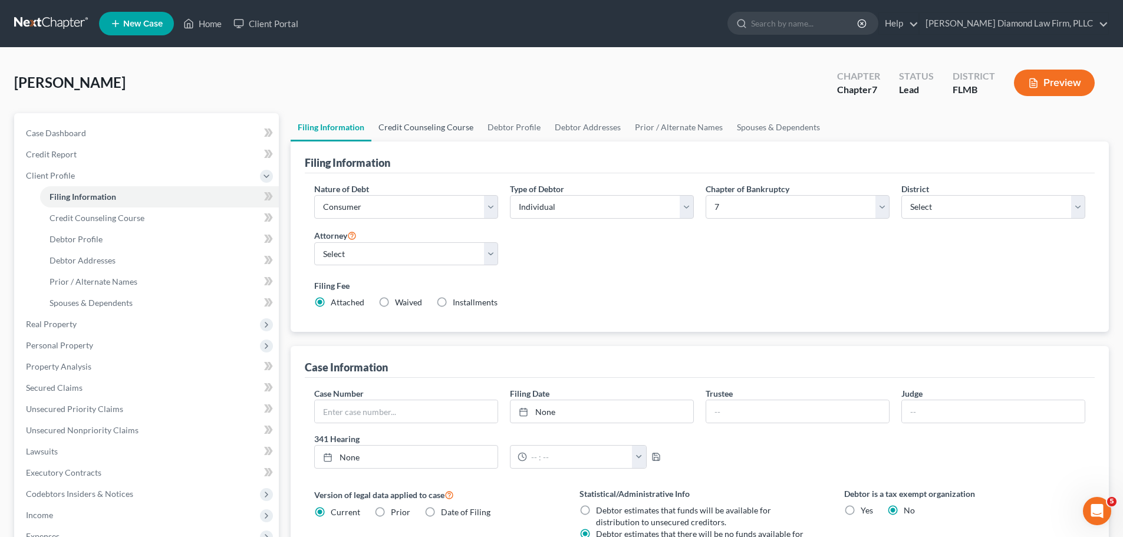
click at [441, 140] on link "Credit Counseling Course" at bounding box center [426, 127] width 109 height 28
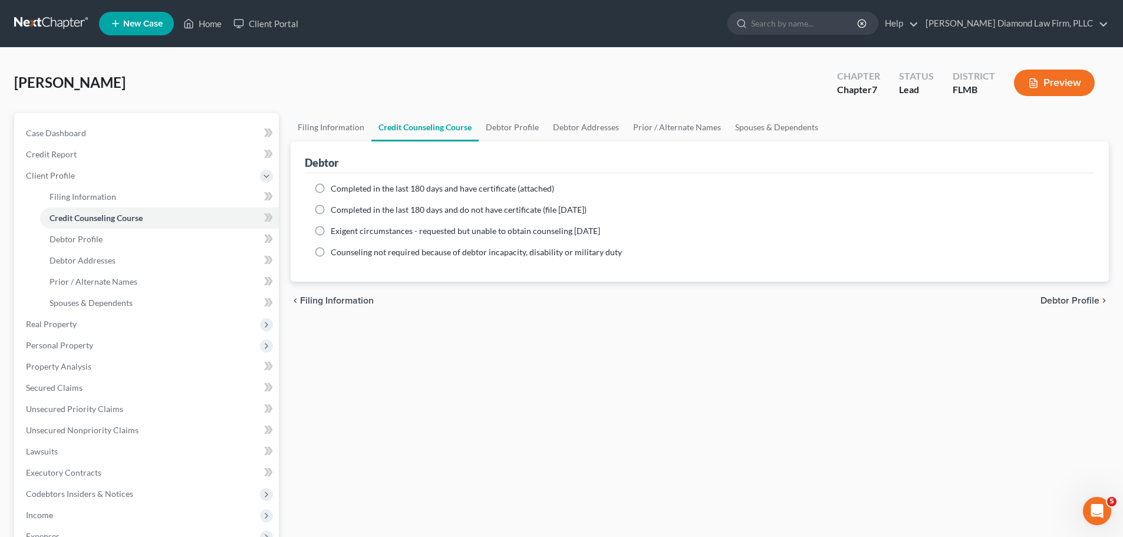
click at [390, 191] on span "Completed in the last 180 days and have certificate (attached)" at bounding box center [443, 188] width 224 height 10
click at [343, 190] on input "Completed in the last 180 days and have certificate (attached)" at bounding box center [340, 187] width 8 height 8
radio input "true"
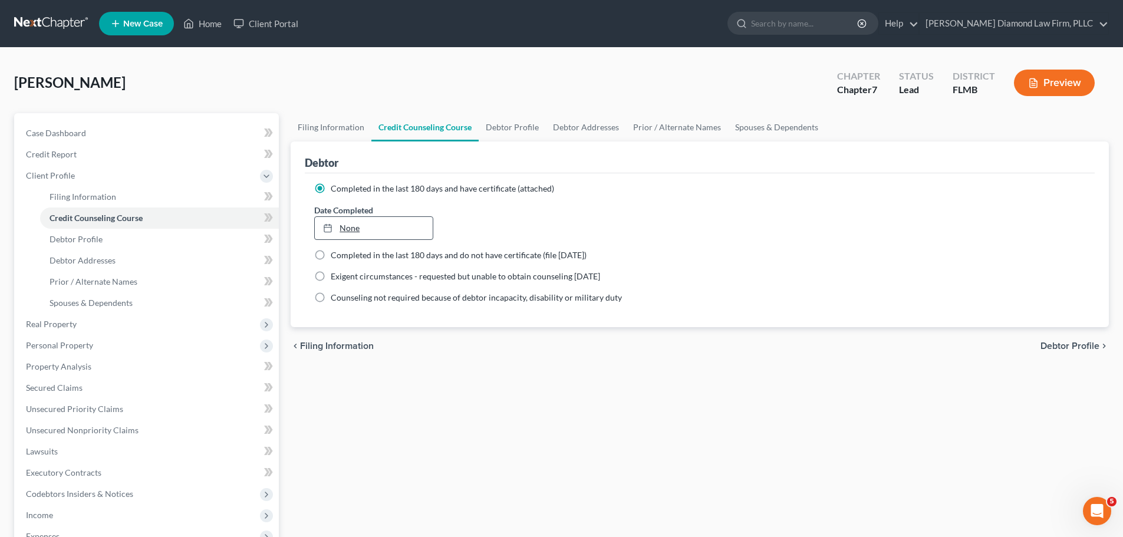
click at [382, 227] on link "None" at bounding box center [373, 228] width 117 height 22
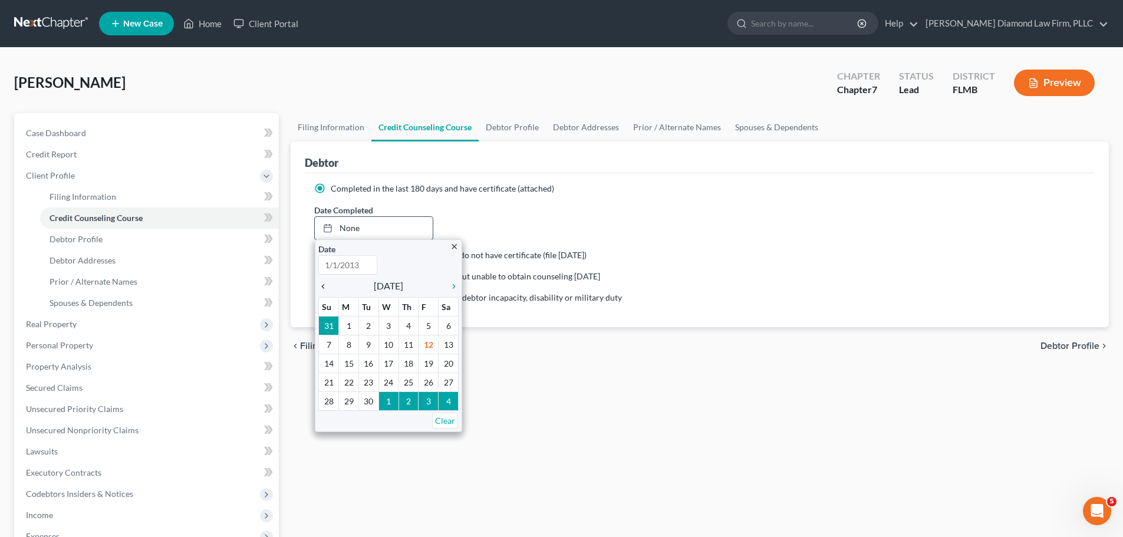
click at [328, 287] on icon "chevron_left" at bounding box center [325, 286] width 15 height 9
type input "9/12/2025"
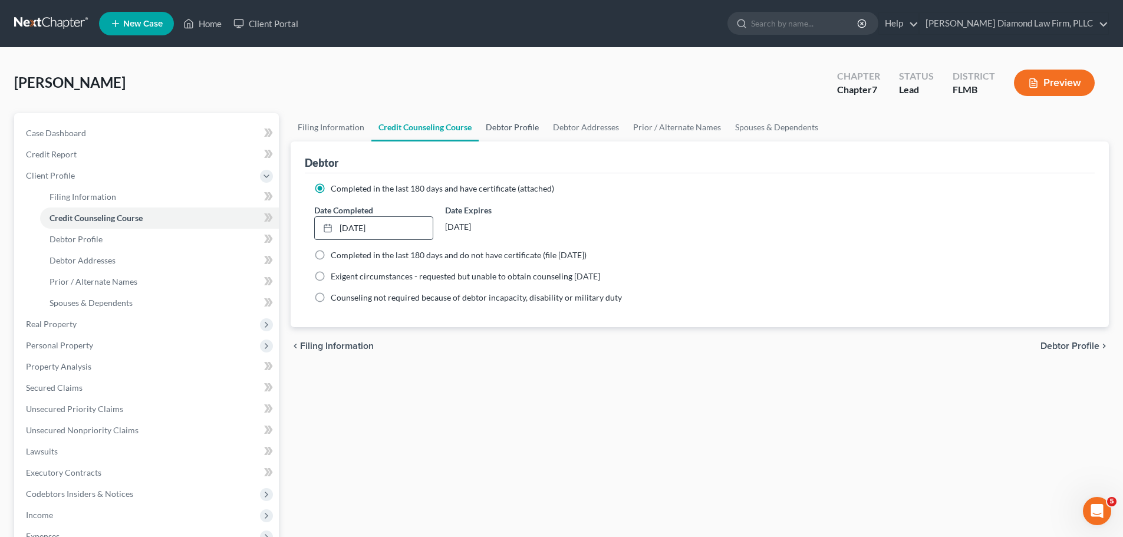
click at [496, 134] on link "Debtor Profile" at bounding box center [512, 127] width 67 height 28
select select "0"
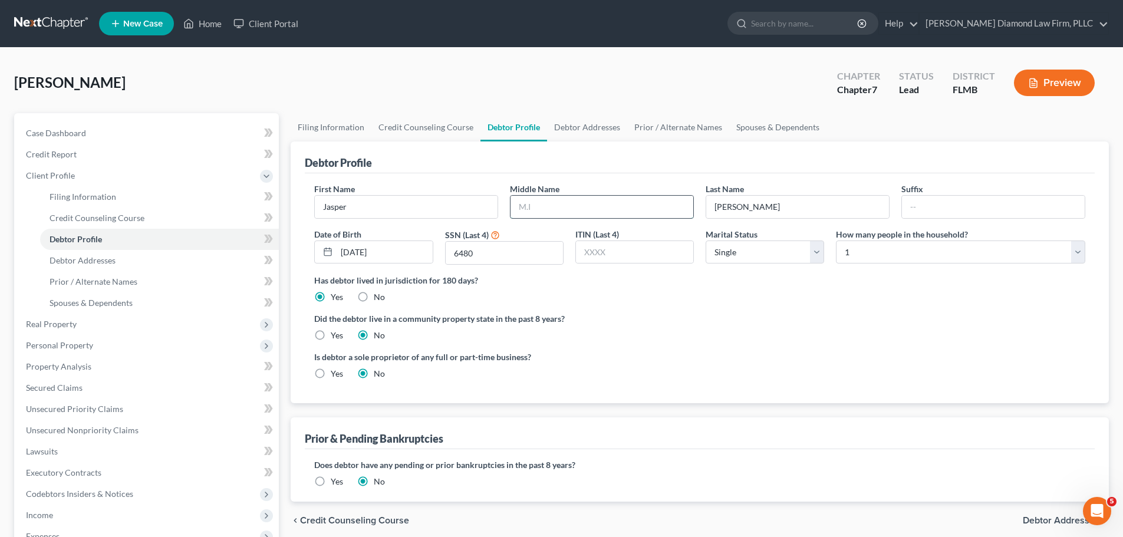
click at [553, 200] on input "text" at bounding box center [602, 207] width 183 height 22
type input "Dan"
click at [583, 131] on link "Debtor Addresses" at bounding box center [587, 127] width 80 height 28
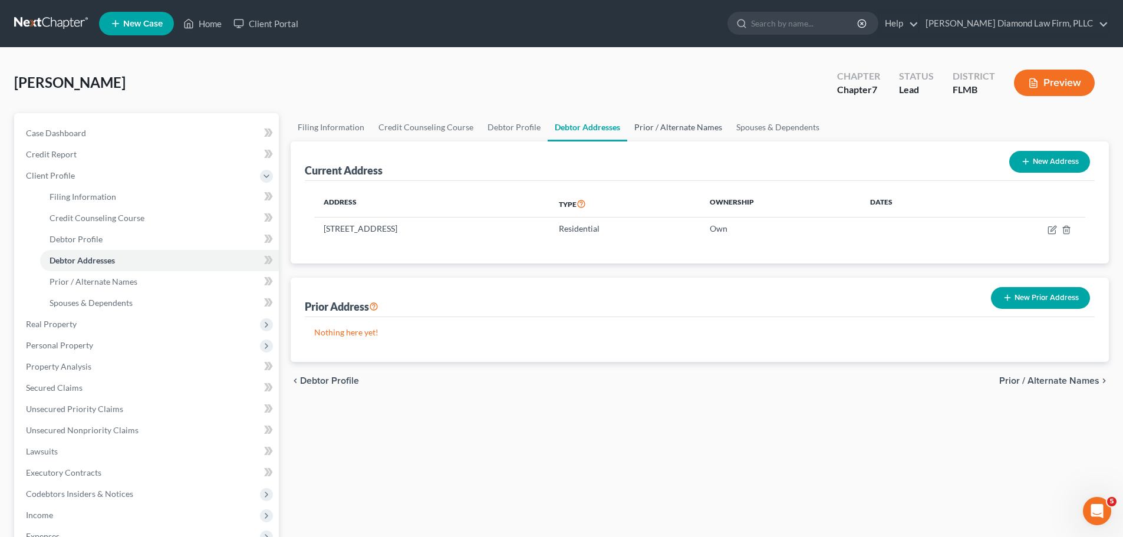
click at [698, 132] on link "Prior / Alternate Names" at bounding box center [679, 127] width 102 height 28
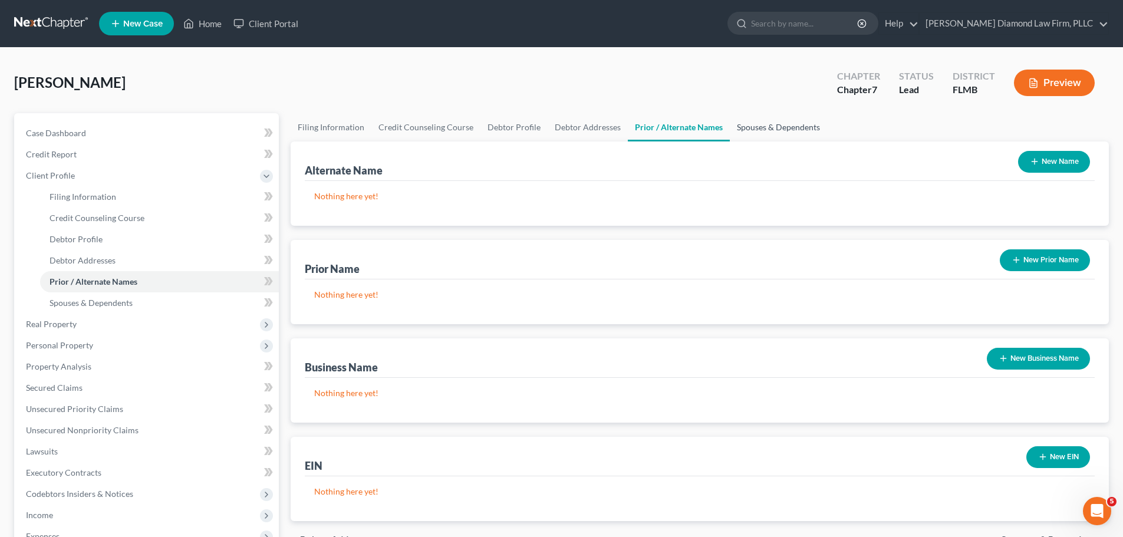
click at [771, 130] on link "Spouses & Dependents" at bounding box center [778, 127] width 97 height 28
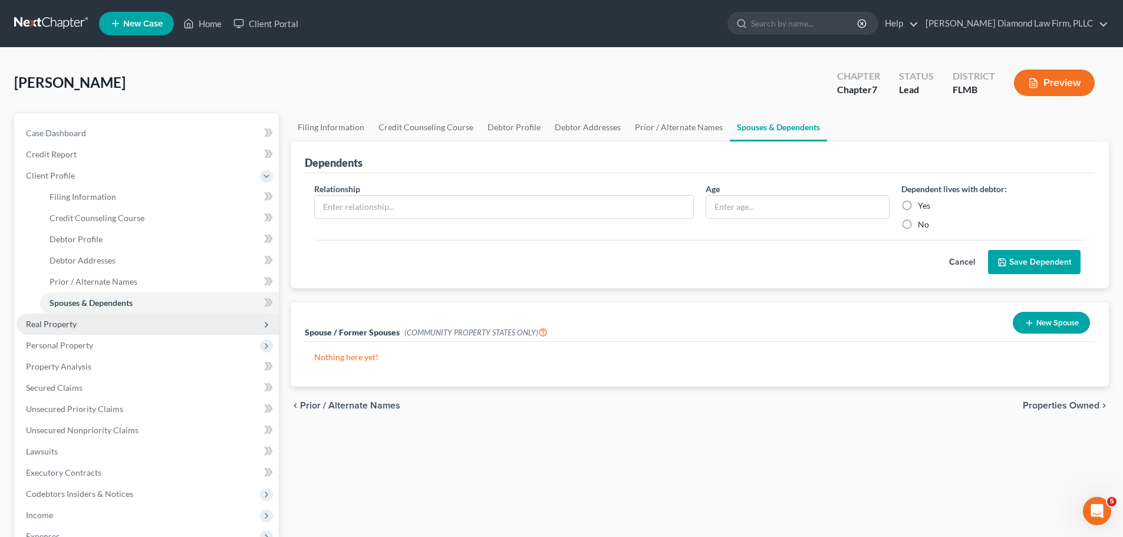
click at [155, 314] on span "Real Property" at bounding box center [148, 324] width 262 height 21
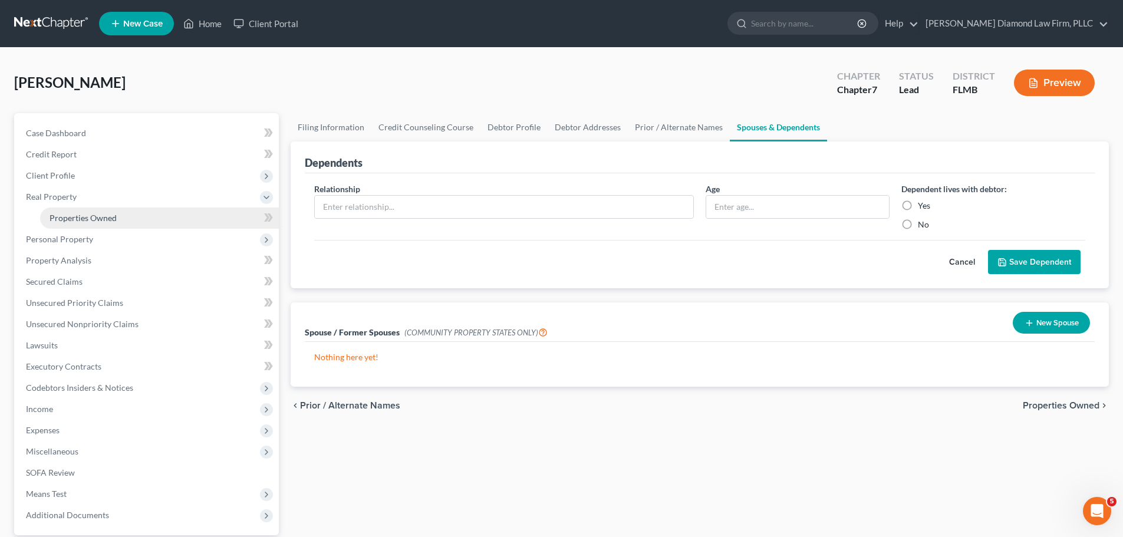
click at [147, 225] on link "Properties Owned" at bounding box center [159, 218] width 239 height 21
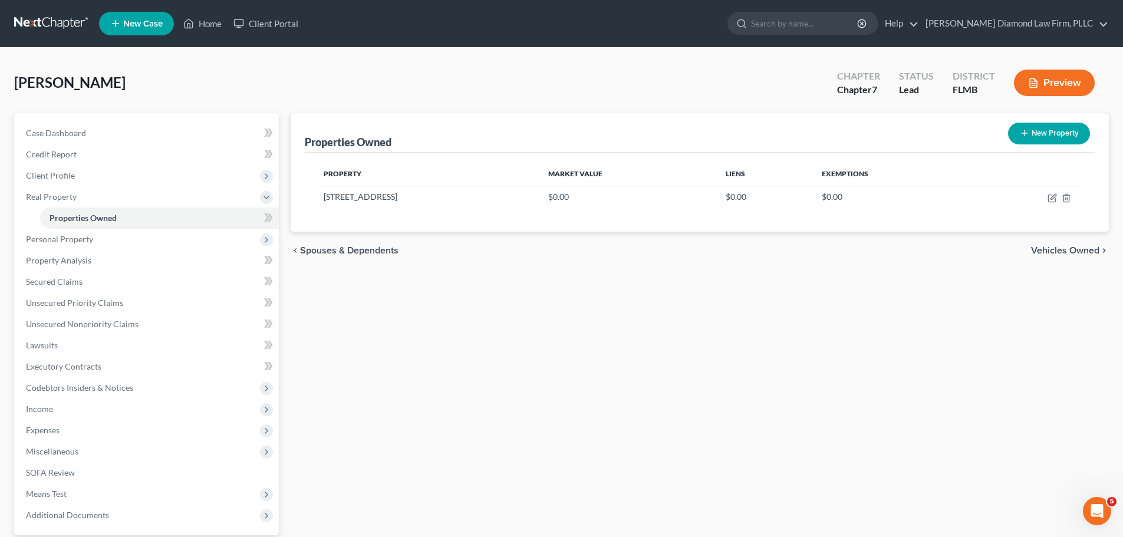
click at [712, 385] on div "Properties Owned New Property Property Market Value Liens Exemptions 2343 Arden…" at bounding box center [700, 358] width 830 height 490
click at [33, 22] on link at bounding box center [51, 23] width 75 height 21
